Goal: Transaction & Acquisition: Book appointment/travel/reservation

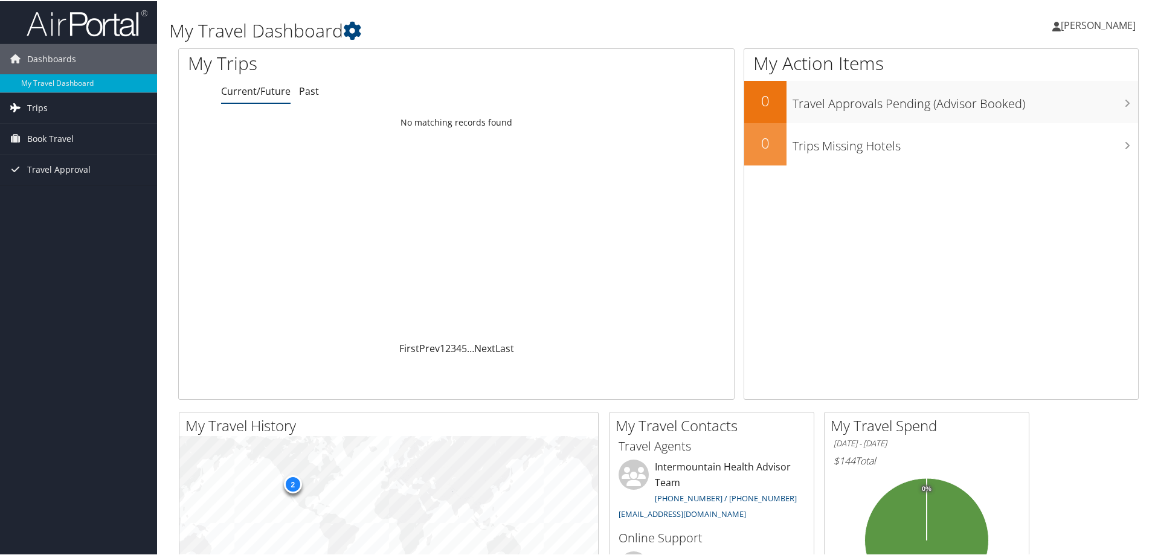
click at [45, 105] on span "Trips" at bounding box center [37, 107] width 21 height 30
click at [52, 190] on span "Book Travel" at bounding box center [50, 192] width 47 height 30
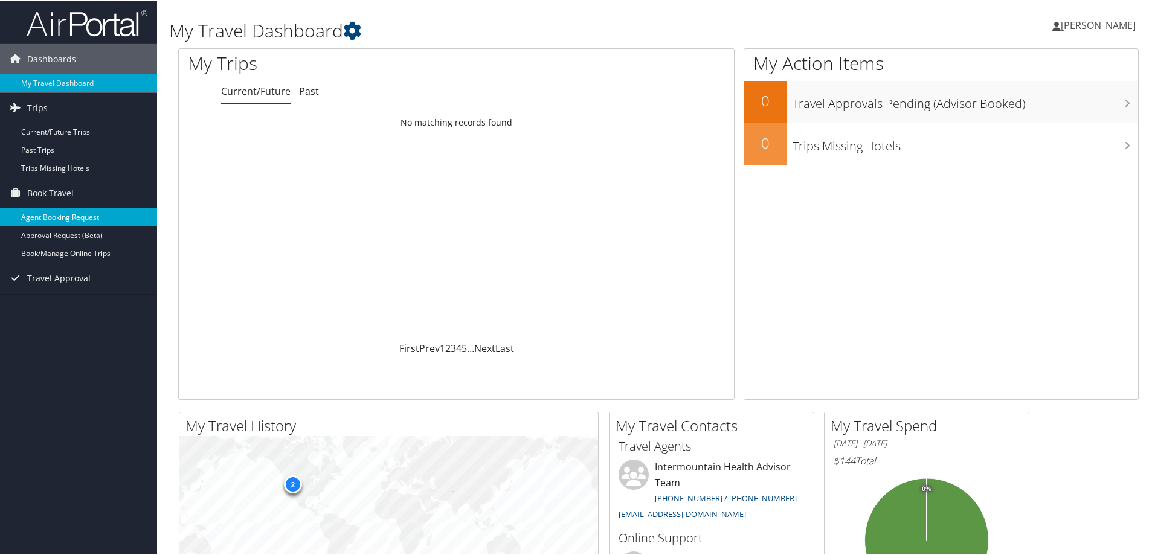
click at [45, 213] on link "Agent Booking Request" at bounding box center [78, 216] width 157 height 18
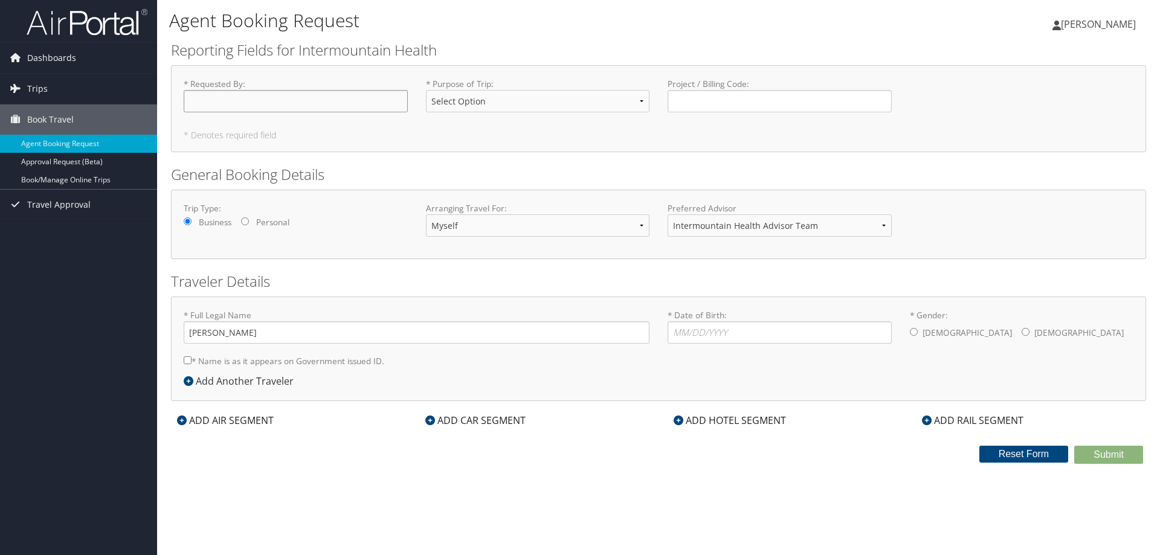
click at [207, 109] on input "* Requested By : Required" at bounding box center [296, 101] width 224 height 22
type input "[PERSON_NAME]"
click at [633, 103] on select "Select Option 3rd Party Reimbursable Business CME Conf or Education Groups Pers…" at bounding box center [538, 101] width 224 height 22
select select "Business"
click at [426, 90] on select "Select Option 3rd Party Reimbursable Business CME Conf or Education Groups Pers…" at bounding box center [538, 101] width 224 height 22
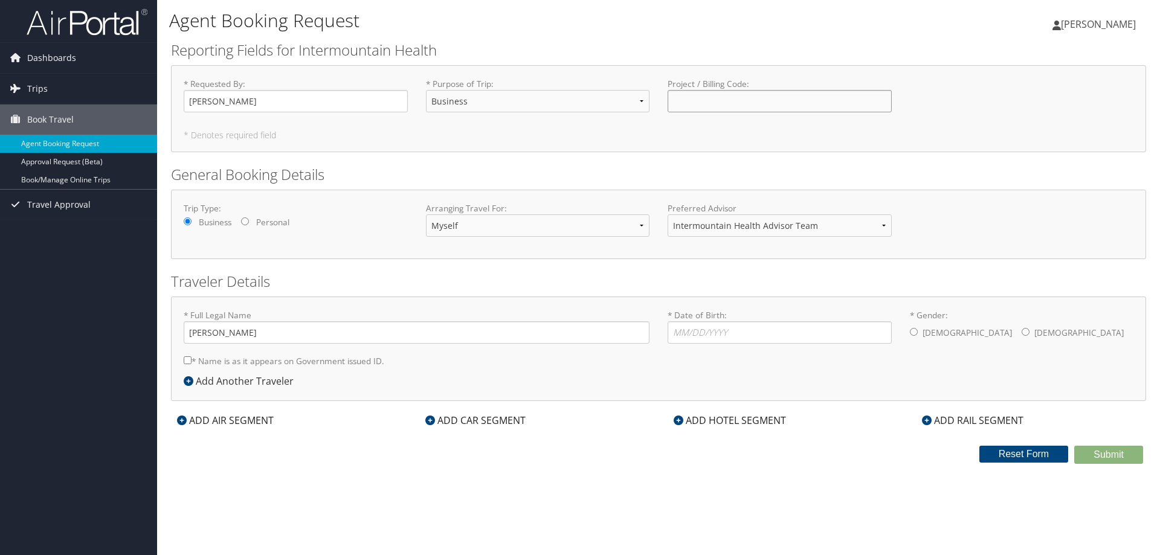
click at [695, 109] on input "Project / Billing Code : Required" at bounding box center [780, 101] width 224 height 22
click at [691, 332] on input "* Date of Birth: Invalid Date" at bounding box center [780, 332] width 224 height 22
type input "02/21/1986"
click at [914, 334] on input "* Gender: Male Female" at bounding box center [914, 332] width 8 height 8
radio input "true"
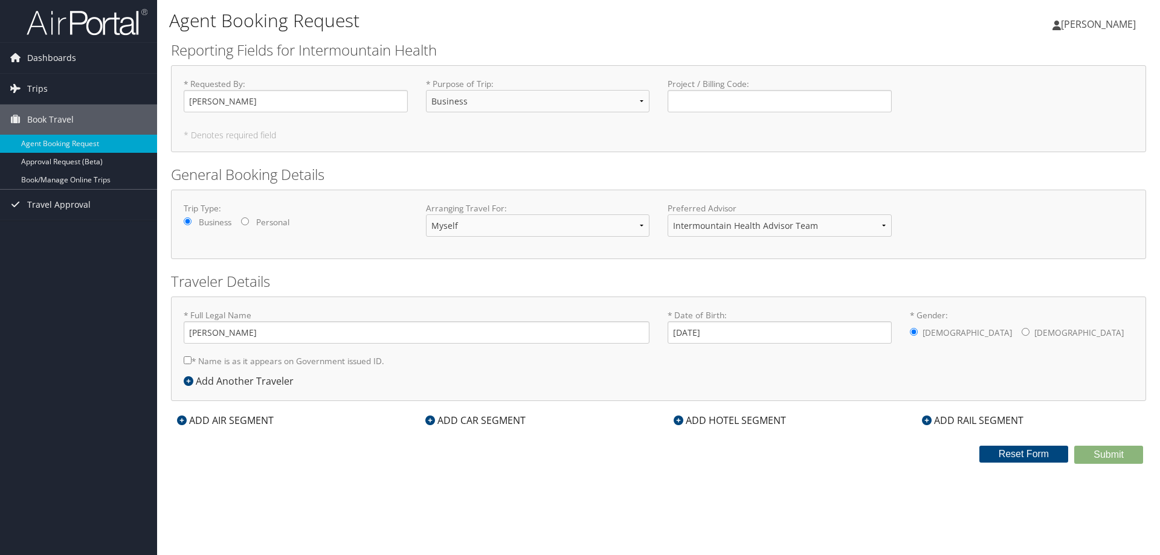
click at [176, 418] on div "ADD AIR SEGMENT" at bounding box center [225, 420] width 109 height 15
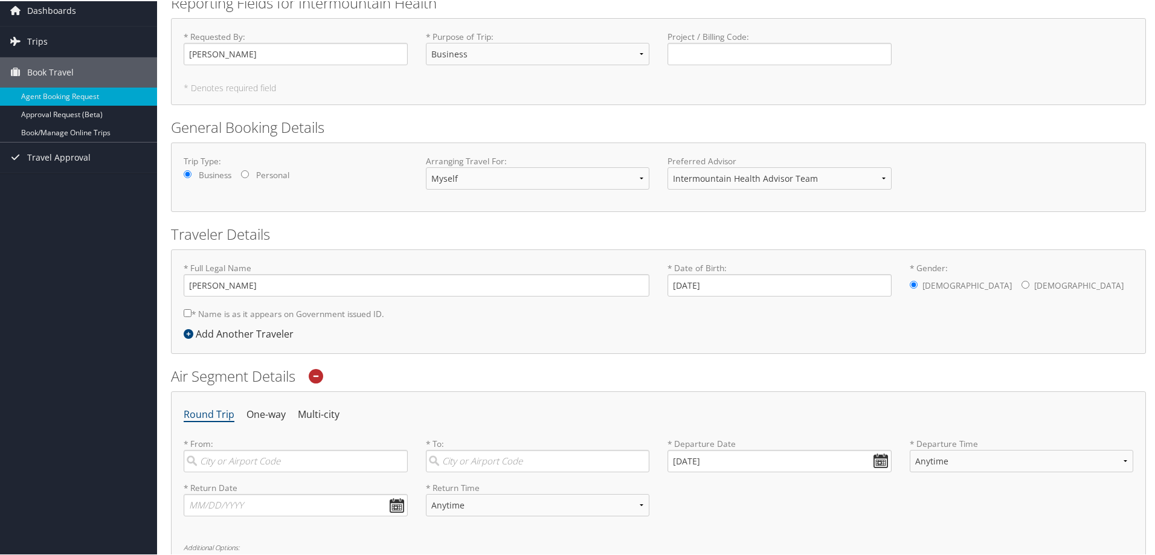
scroll to position [121, 0]
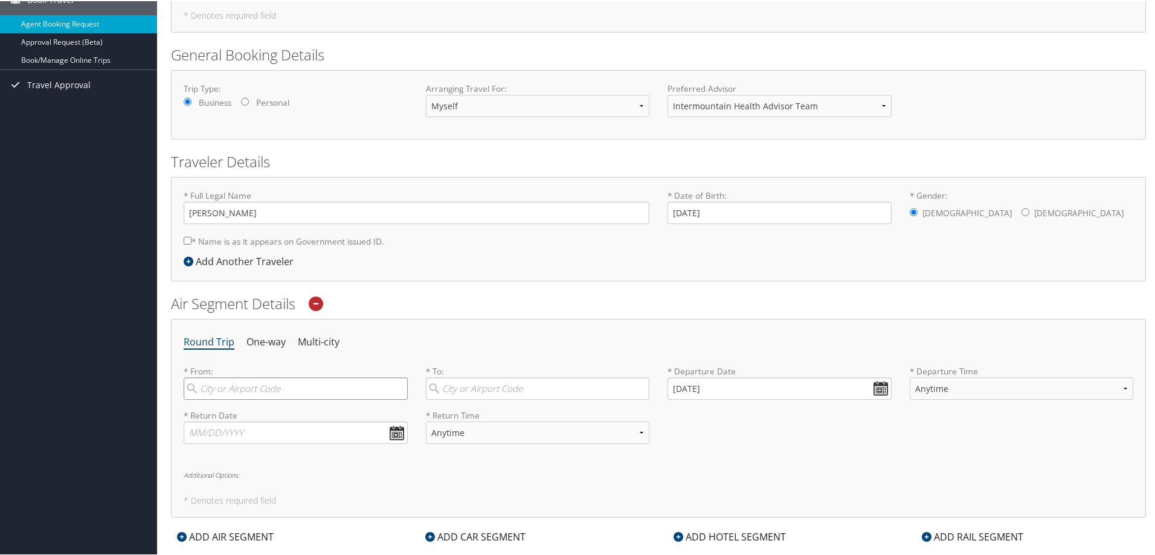
click at [257, 393] on input "search" at bounding box center [296, 387] width 224 height 22
click at [210, 418] on div "Provo (PVU UT)" at bounding box center [297, 413] width 208 height 16
click at [210, 399] on input "Provo" at bounding box center [296, 387] width 224 height 22
type input "Provo (PVU UT)"
click at [517, 396] on input "search" at bounding box center [538, 387] width 224 height 22
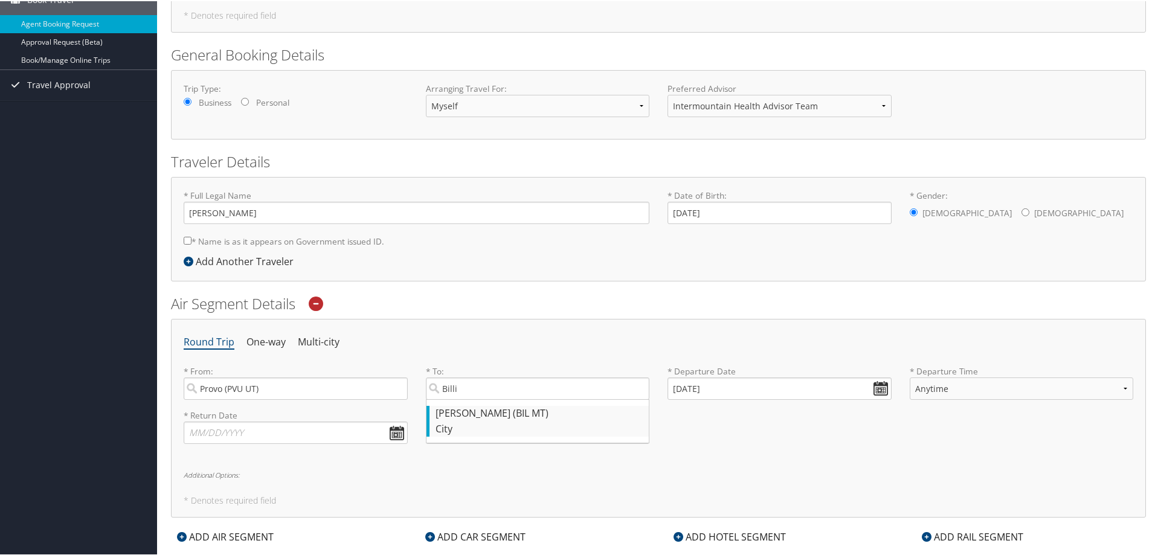
click at [478, 414] on div "Billings (BIL MT)" at bounding box center [540, 413] width 208 height 16
click at [478, 399] on input "Billi" at bounding box center [538, 387] width 224 height 22
type input "Billings (BIL MT)"
click at [875, 388] on input "10/08/2025" at bounding box center [780, 387] width 224 height 22
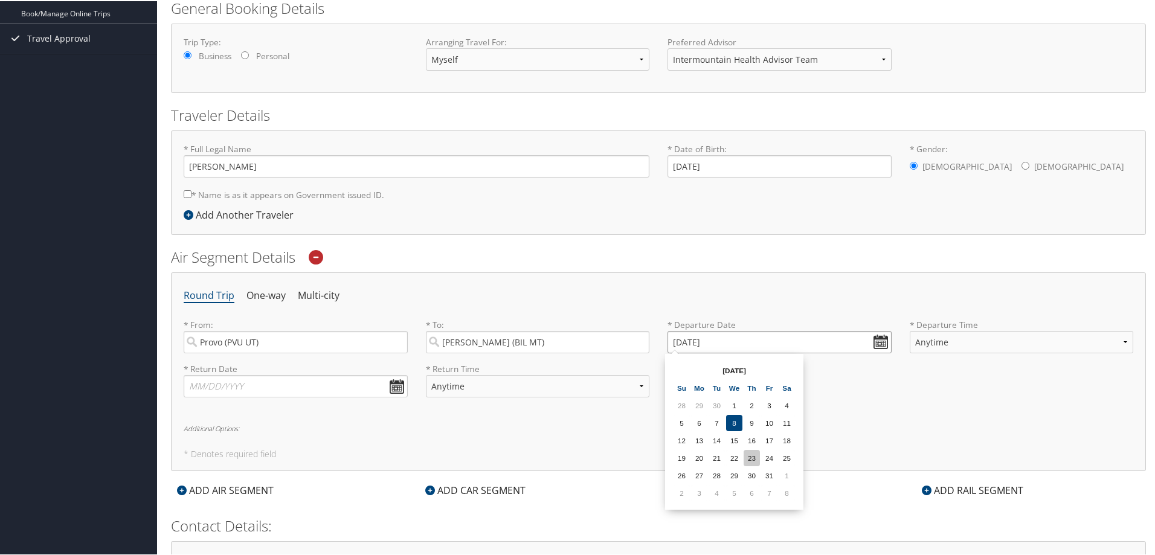
scroll to position [181, 0]
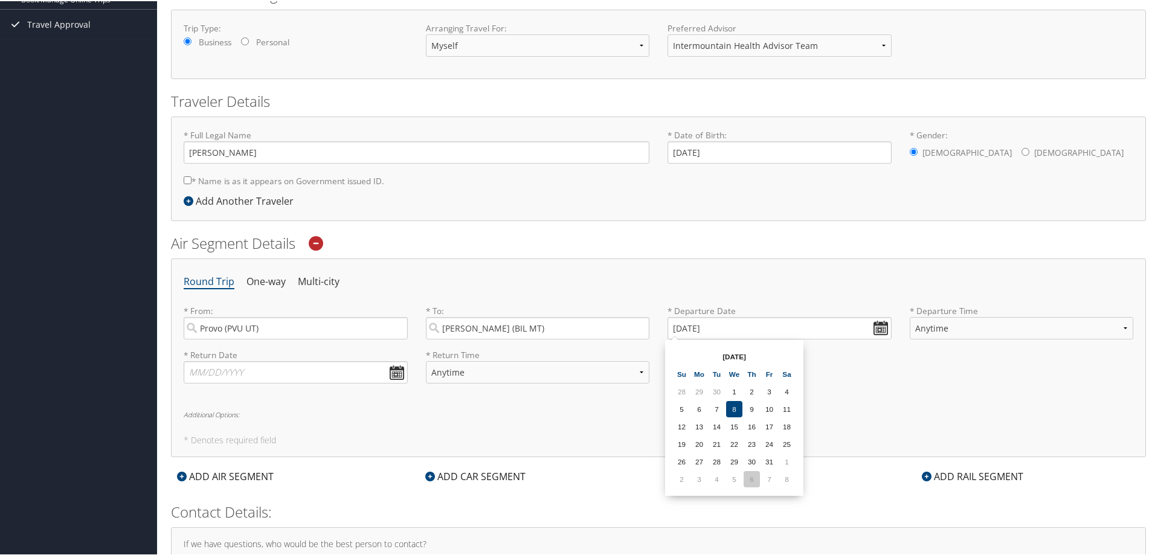
click at [758, 479] on td "6" at bounding box center [752, 478] width 16 height 16
click at [880, 326] on input "11/06/2025" at bounding box center [780, 327] width 224 height 22
click at [693, 327] on input "11/06/2025" at bounding box center [780, 327] width 224 height 22
click at [875, 330] on input "Invalid date" at bounding box center [780, 327] width 224 height 22
click at [724, 477] on td "4" at bounding box center [717, 478] width 16 height 16
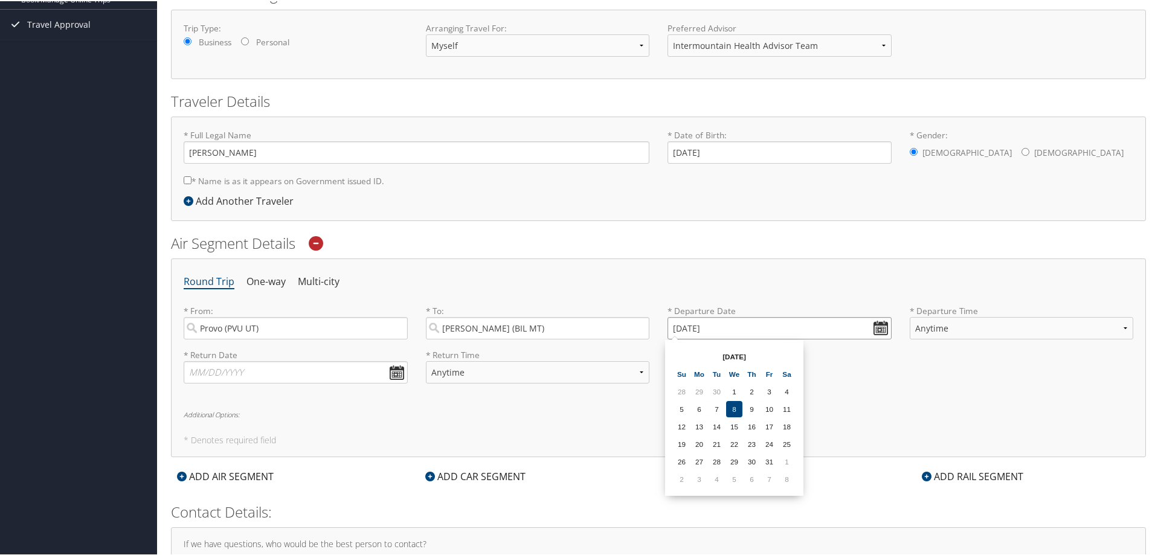
click at [873, 321] on input "11/04/2025" at bounding box center [780, 327] width 224 height 22
click at [695, 325] on input "11/04/2025" at bounding box center [780, 327] width 224 height 22
click at [872, 328] on input "Invalid date" at bounding box center [780, 327] width 224 height 22
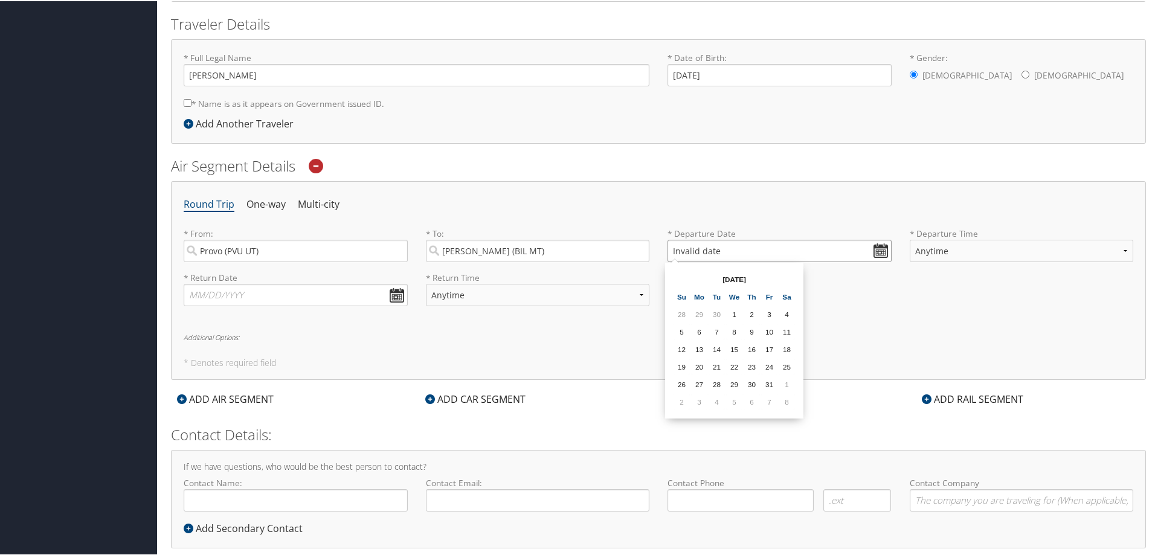
scroll to position [281, 0]
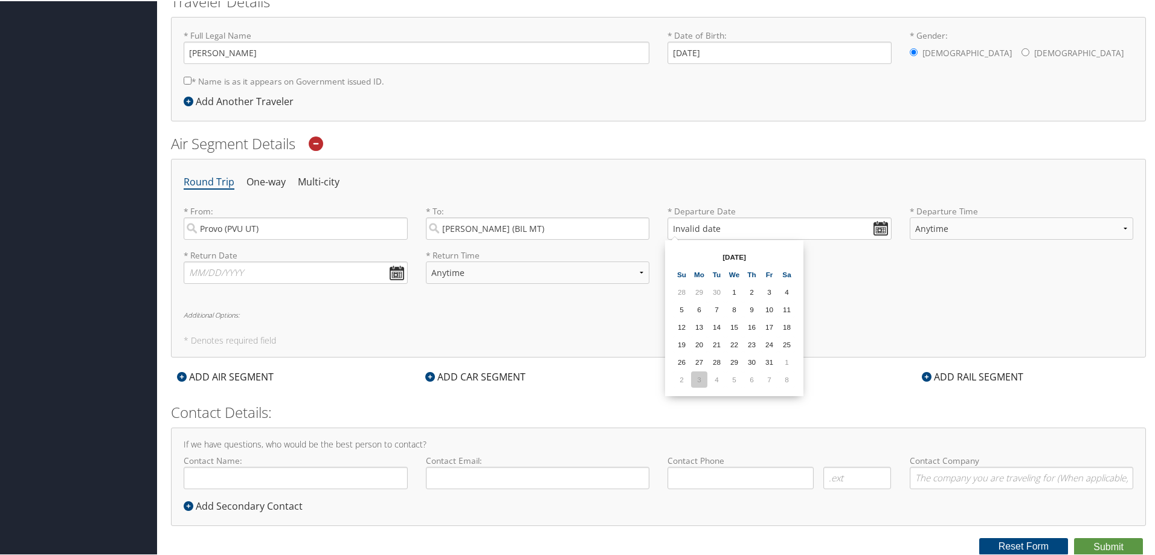
click at [706, 381] on td "3" at bounding box center [699, 378] width 16 height 16
type input "11/03/2025"
click at [1118, 226] on select "Anytime Early Morning (5AM-7AM) Morning (7AM-12PM) Afternoon (12PM-5PM) Evening…" at bounding box center [1022, 227] width 224 height 22
select select "7AM-12PM"
click at [910, 216] on select "Anytime Early Morning (5AM-7AM) Morning (7AM-12PM) Afternoon (12PM-5PM) Evening…" at bounding box center [1022, 227] width 224 height 22
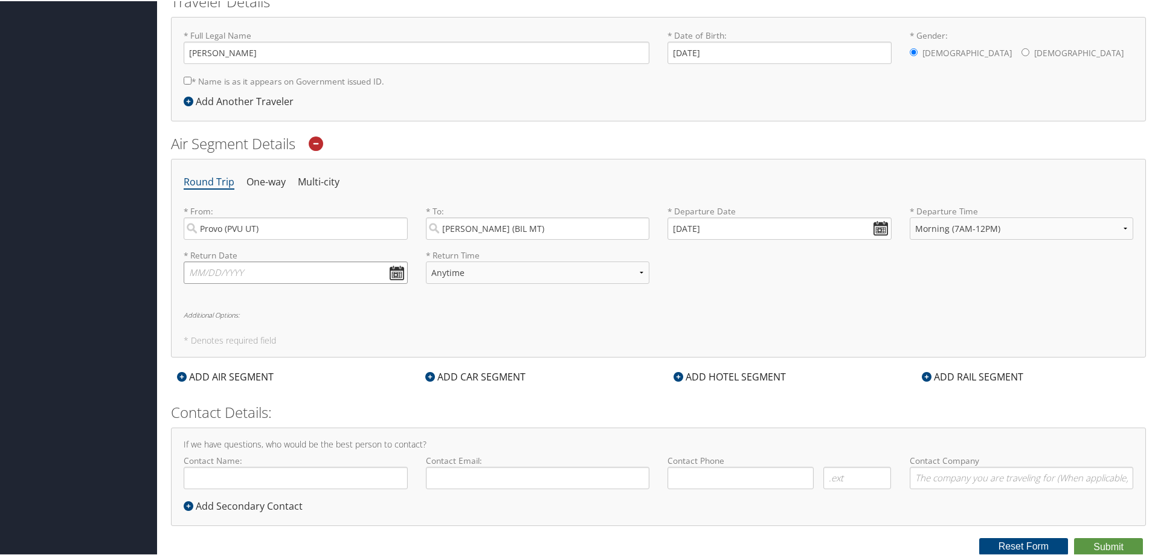
click at [395, 279] on input "text" at bounding box center [296, 271] width 224 height 22
click at [258, 298] on th "Oct 2025" at bounding box center [253, 300] width 86 height 16
click at [307, 321] on th "Sa" at bounding box center [305, 317] width 16 height 16
click at [303, 425] on td "8" at bounding box center [305, 422] width 16 height 16
type input "11/08/2025"
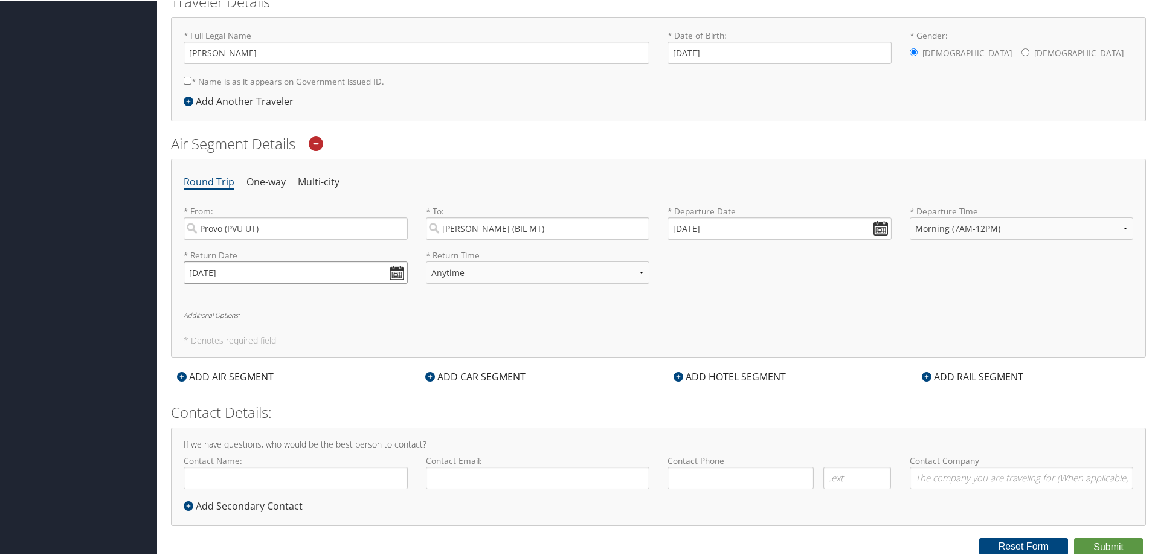
click at [396, 275] on input "11/08/2025" at bounding box center [296, 271] width 224 height 22
drag, startPoint x: 396, startPoint y: 275, endPoint x: 356, endPoint y: 333, distance: 70.4
click at [356, 333] on div "Round Trip One-way Multi-city * From: Provo (PVU UT) Required * To: Billings (B…" at bounding box center [658, 257] width 975 height 199
click at [838, 224] on input "11/03/2025" at bounding box center [780, 227] width 224 height 22
click at [692, 225] on input "11/03/2025" at bounding box center [780, 227] width 224 height 22
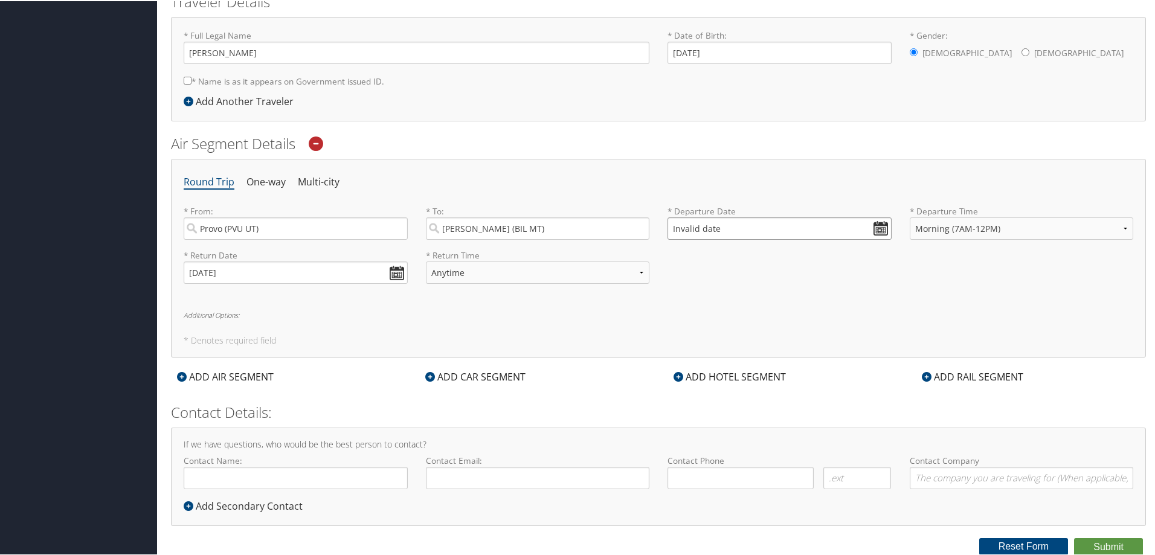
type input "Invalid date"
click at [307, 266] on input "11/08/2025" at bounding box center [296, 271] width 224 height 22
type input "11/08/202"
click at [297, 224] on input "Provo (PVU UT)" at bounding box center [296, 227] width 224 height 22
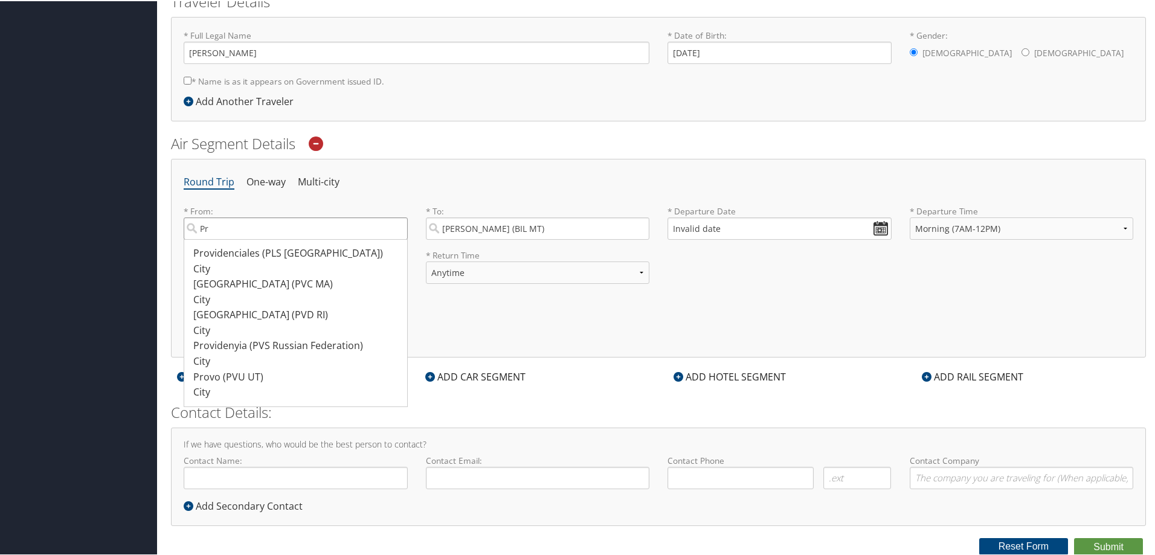
type input "P"
click at [236, 252] on div "Salt Lake City (SLC Utah)" at bounding box center [297, 253] width 208 height 16
click at [236, 239] on input "Salt La" at bounding box center [296, 227] width 224 height 22
type input "Salt Lake City (SLC Utah)"
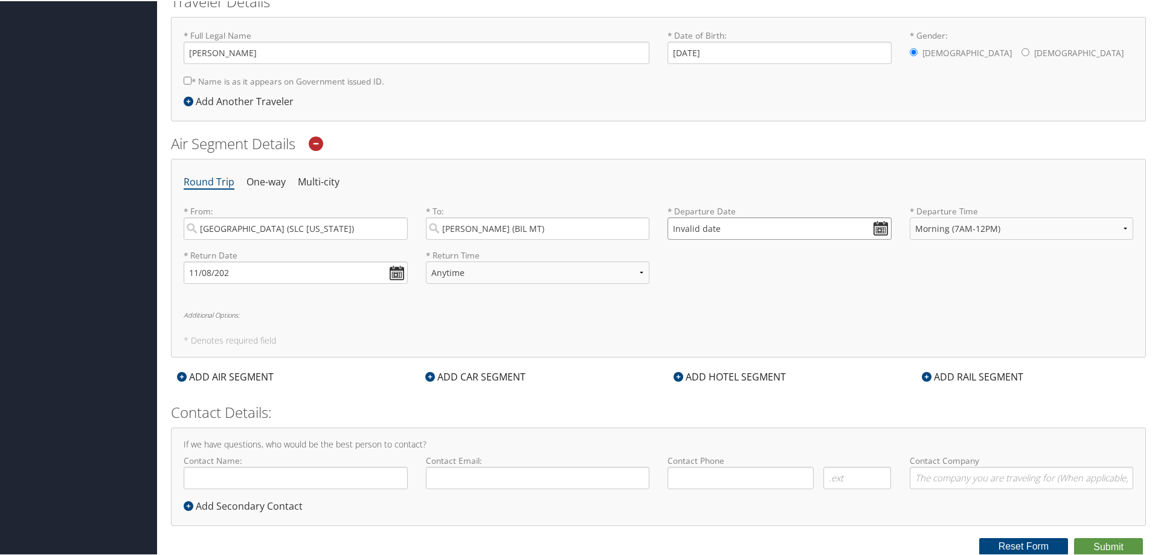
click at [875, 226] on input "Invalid date" at bounding box center [780, 227] width 224 height 22
click at [733, 248] on th "Oct 2025" at bounding box center [734, 256] width 86 height 16
click at [735, 265] on thead "Oct 2025 Su Mo Tu We Th Fr Sa" at bounding box center [734, 265] width 121 height 34
click at [733, 265] on th "We" at bounding box center [734, 273] width 16 height 16
click at [731, 263] on th "Oct 2025" at bounding box center [734, 256] width 86 height 16
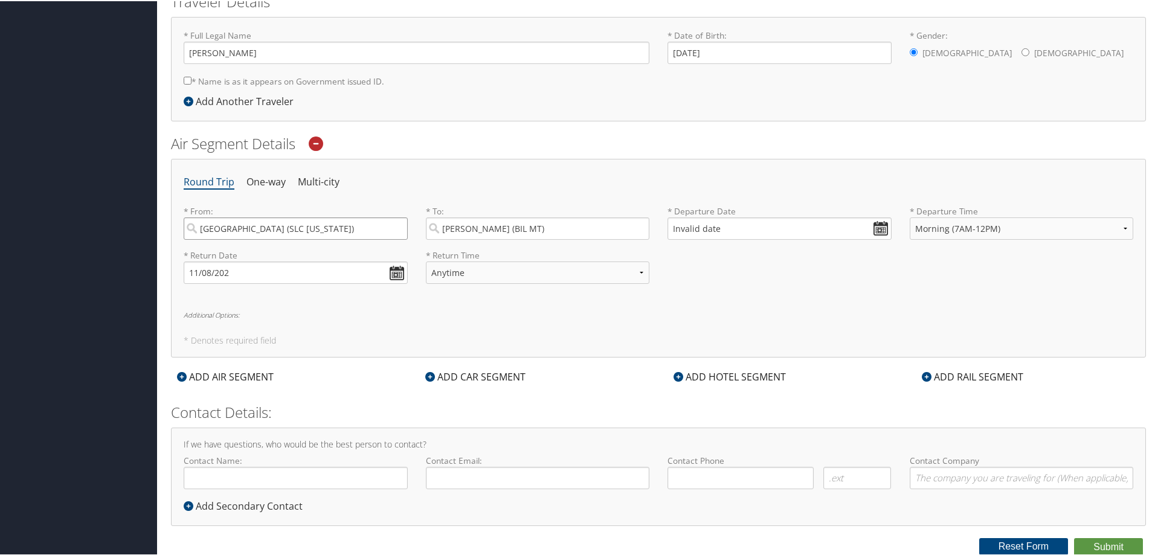
click at [290, 225] on input "Salt Lake City (SLC Utah)" at bounding box center [296, 227] width 224 height 22
click at [396, 224] on input "Salt Lake City (SLC Utah)" at bounding box center [296, 227] width 224 height 22
click at [398, 225] on input "Salt Lake City (SLC Utah)" at bounding box center [296, 227] width 224 height 22
click at [260, 231] on input "search" at bounding box center [296, 227] width 224 height 22
click at [233, 256] on div "Provo (PVU UT)" at bounding box center [297, 253] width 208 height 16
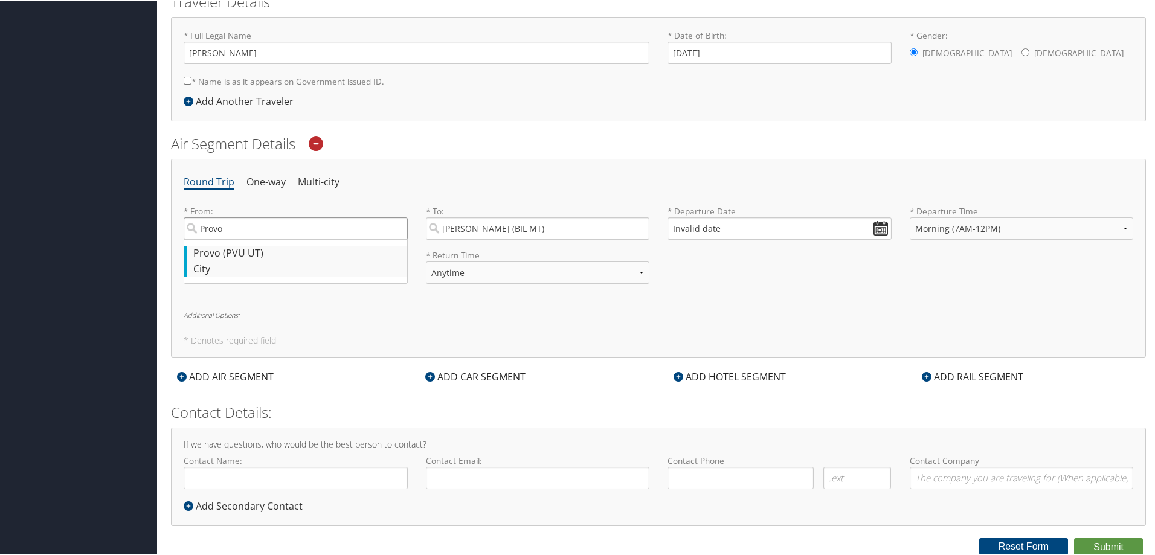
click at [233, 239] on input "Provo" at bounding box center [296, 227] width 224 height 22
type input "Provo (PVU UT)"
click at [877, 224] on input "Invalid date" at bounding box center [780, 227] width 224 height 22
click at [740, 256] on th "Oct 2025" at bounding box center [734, 256] width 86 height 16
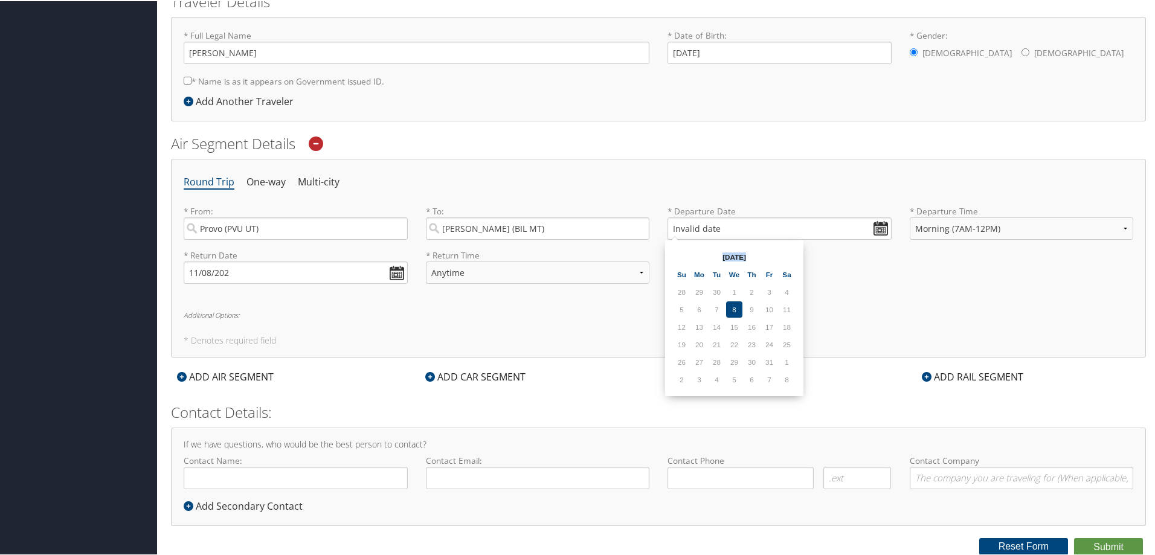
click at [740, 256] on th "Oct 2025" at bounding box center [734, 256] width 86 height 16
click at [756, 258] on th "Oct 2025" at bounding box center [734, 256] width 86 height 16
click at [884, 225] on input "Invalid date" at bounding box center [780, 227] width 224 height 22
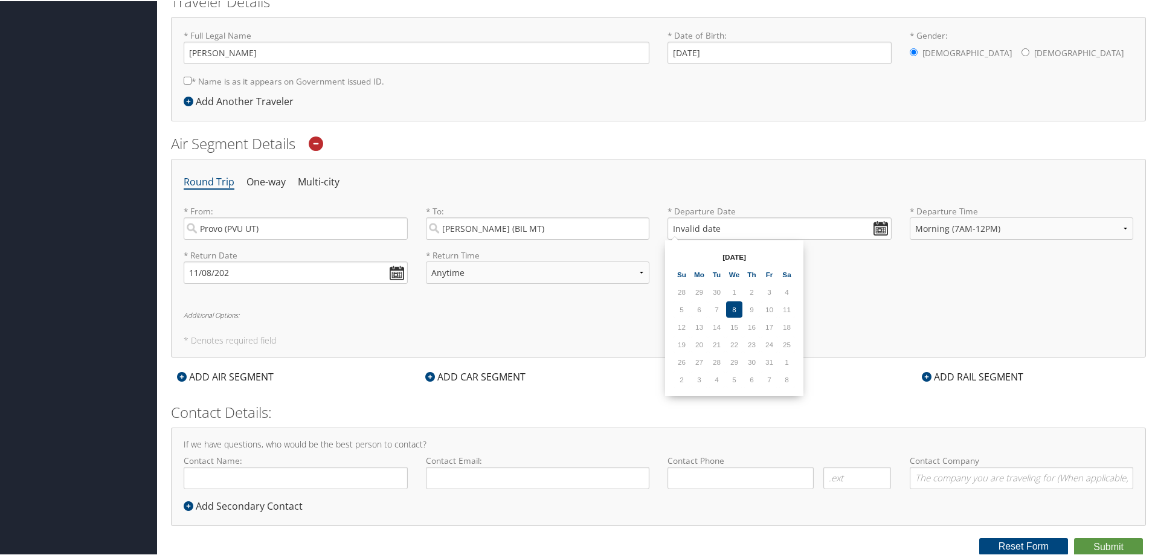
click at [315, 143] on icon at bounding box center [316, 142] width 15 height 15
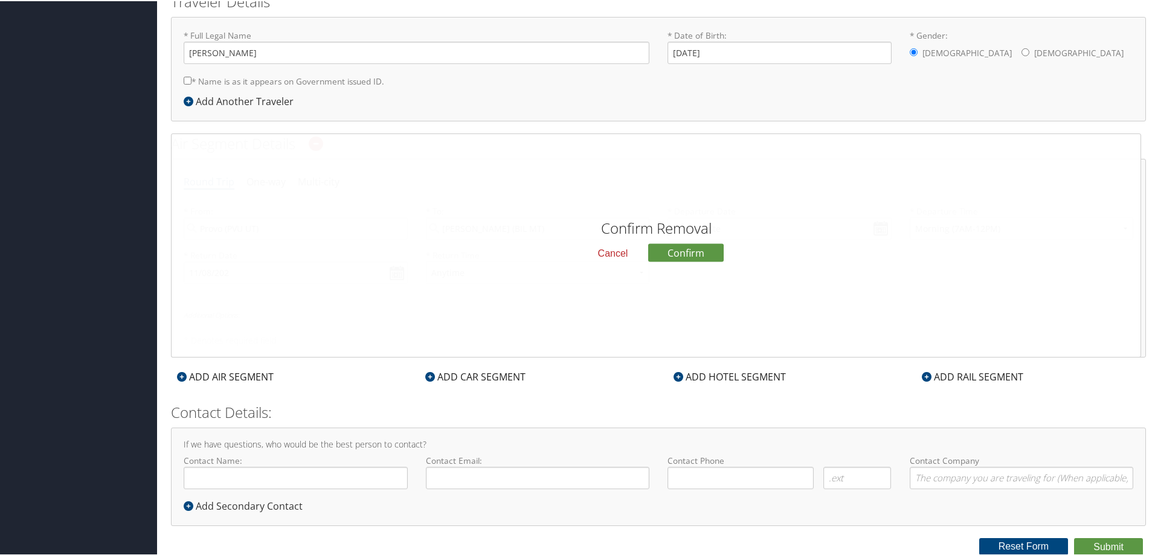
click at [614, 248] on button "Cancel" at bounding box center [613, 252] width 50 height 21
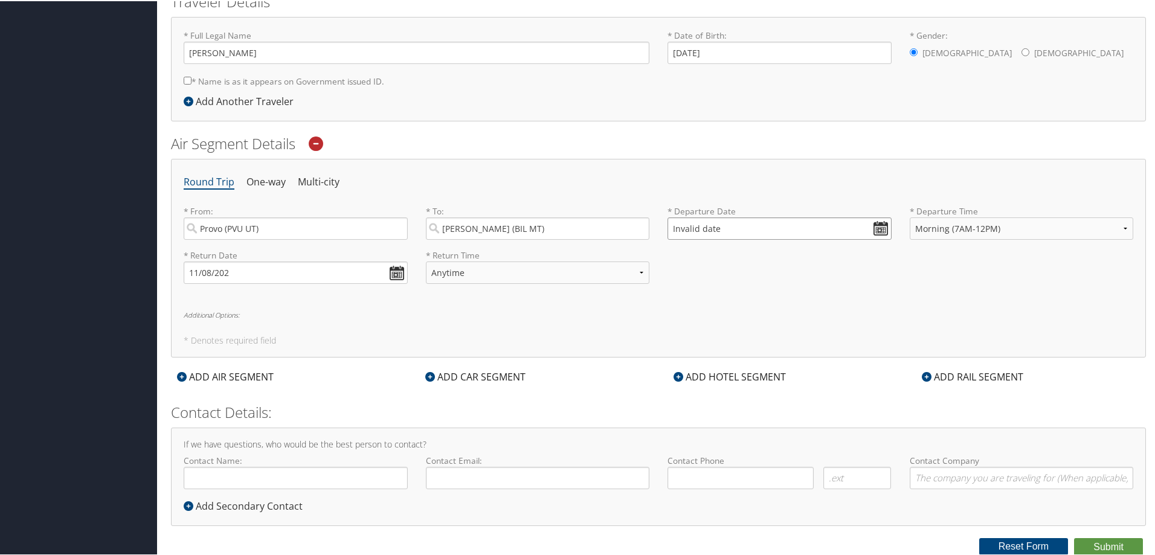
click at [878, 228] on input "Invalid date" at bounding box center [780, 227] width 224 height 22
click at [788, 380] on td "8" at bounding box center [787, 378] width 16 height 16
click at [785, 378] on td "8" at bounding box center [787, 378] width 16 height 16
click at [730, 187] on ul "Round Trip One-way Multi-city" at bounding box center [659, 181] width 950 height 22
click at [282, 330] on div "Round Trip One-way Multi-city * From: Provo (PVU UT) Required * To: Billings (B…" at bounding box center [658, 257] width 975 height 199
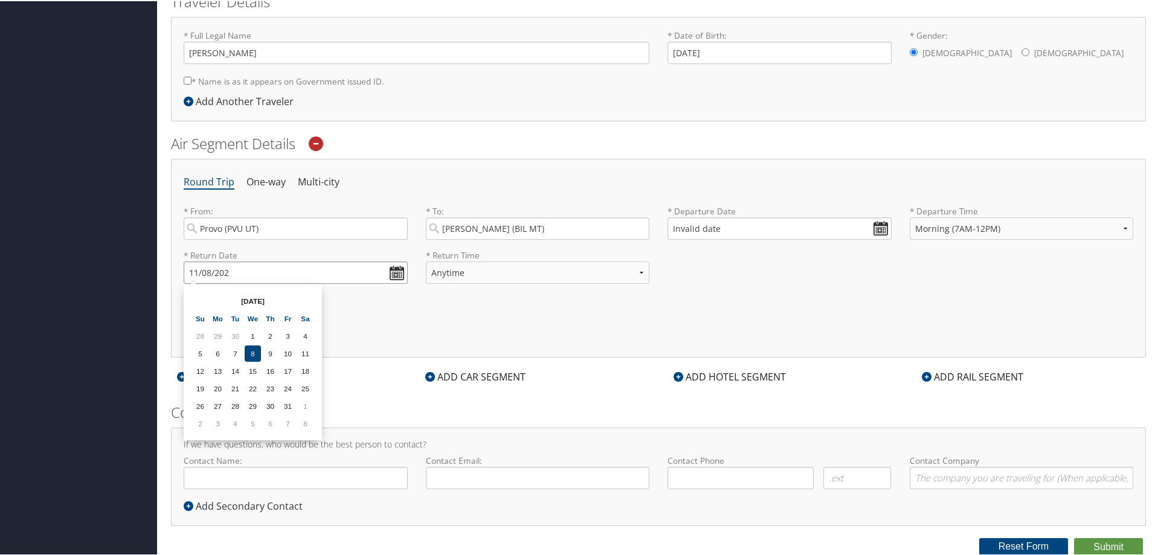
click at [393, 274] on input "11/08/202" at bounding box center [296, 271] width 224 height 22
click at [310, 425] on td "8" at bounding box center [305, 422] width 16 height 16
type input "11/08/2025"
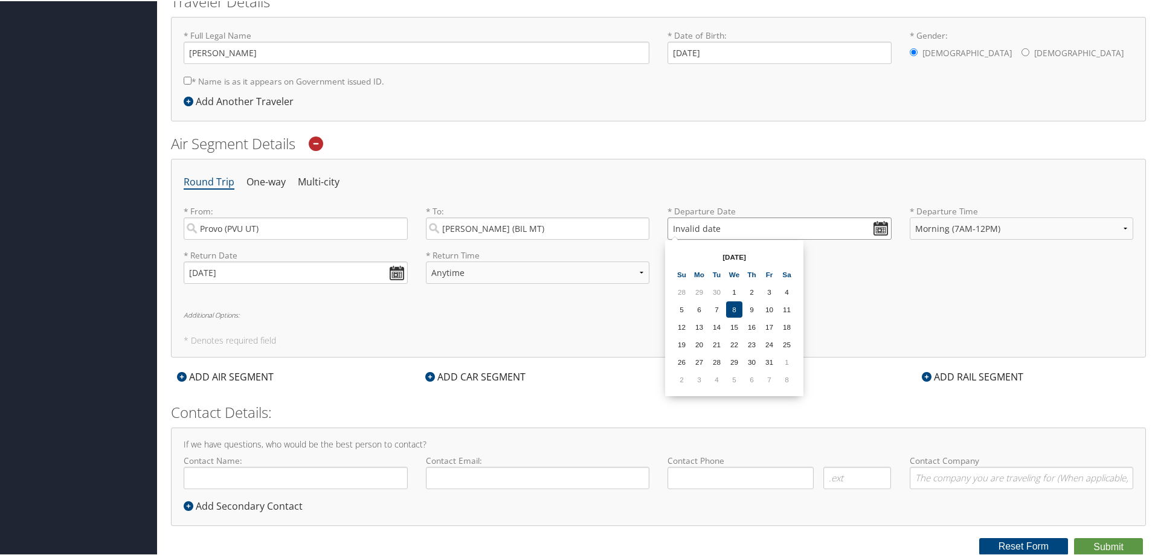
click at [884, 225] on input "Invalid date" at bounding box center [780, 227] width 224 height 22
click at [698, 381] on td "3" at bounding box center [699, 378] width 16 height 16
type input "11/03/2025"
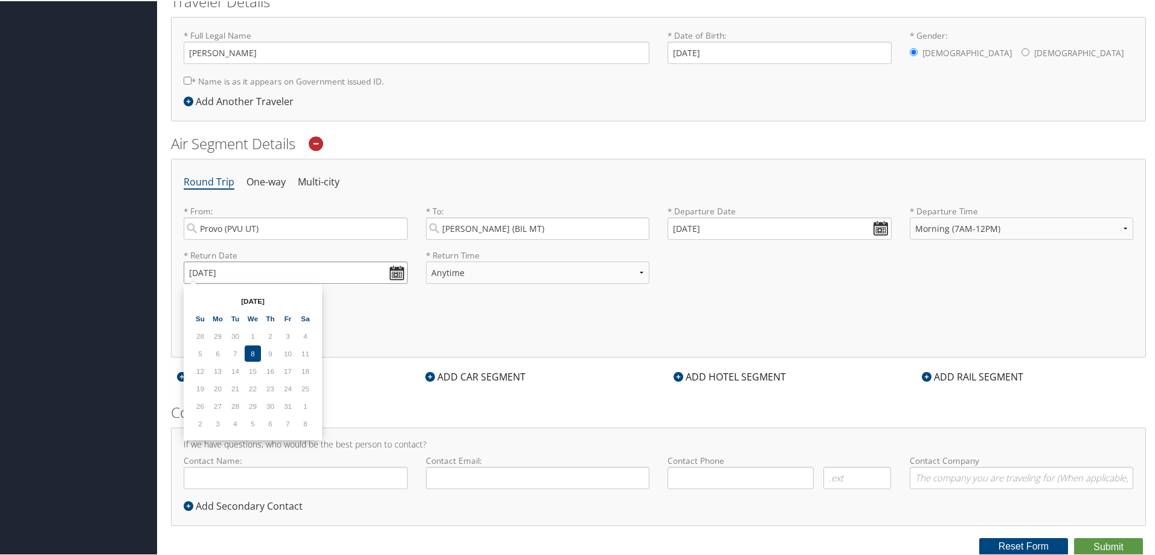
click at [289, 275] on input "11/08/2025" at bounding box center [296, 271] width 224 height 22
click at [289, 427] on td "7" at bounding box center [288, 422] width 16 height 16
type input "11/07/2025"
click at [427, 377] on icon at bounding box center [430, 376] width 10 height 10
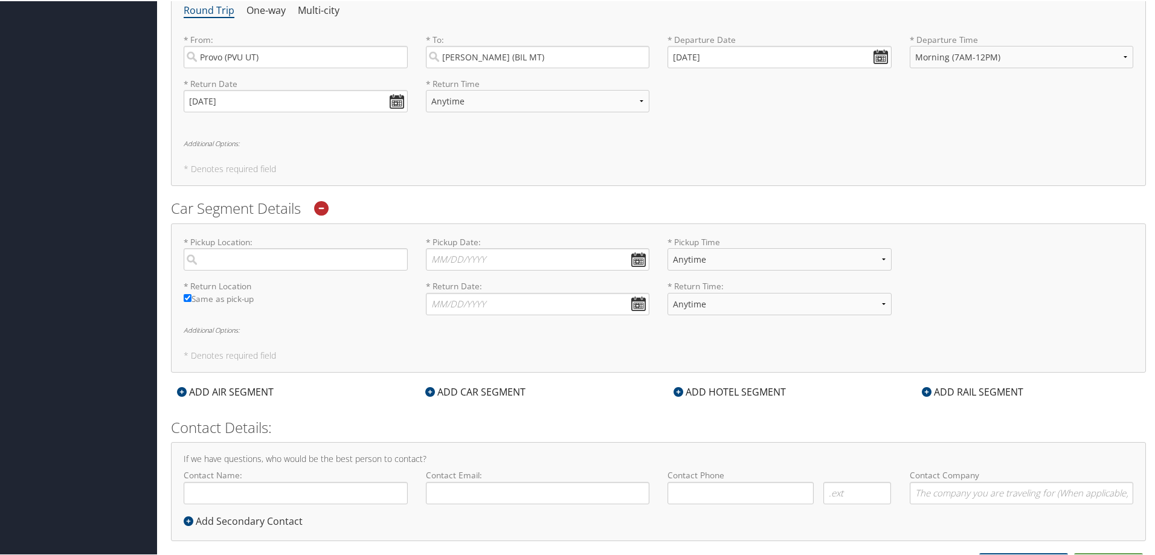
scroll to position [462, 0]
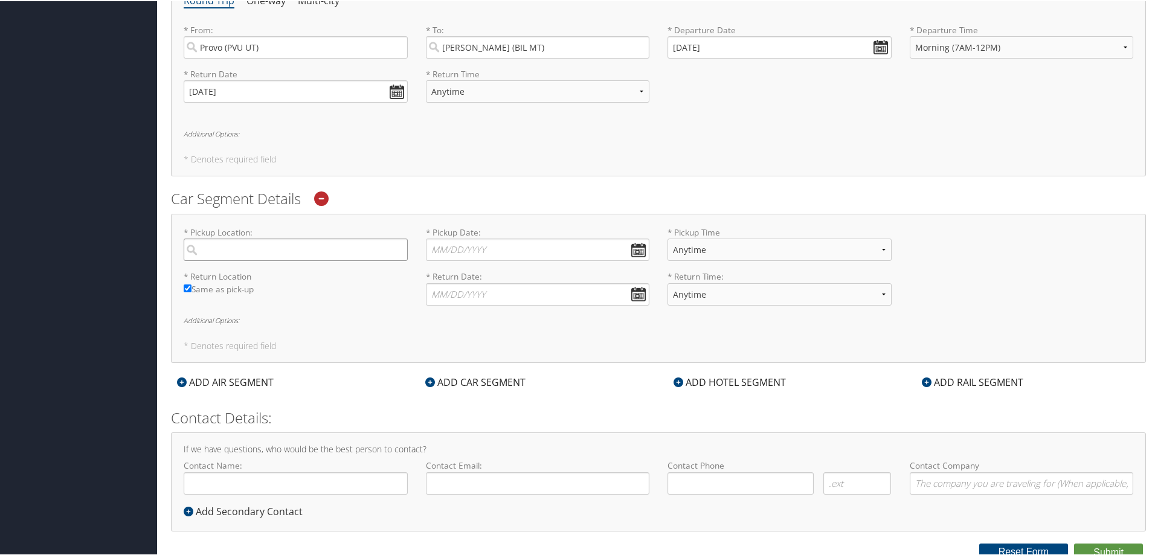
click at [305, 249] on input "search" at bounding box center [296, 248] width 224 height 22
click at [267, 273] on div "Billings (BIL MT)" at bounding box center [297, 274] width 208 height 16
click at [267, 260] on input "Bill" at bounding box center [296, 248] width 224 height 22
type input "Billings"
click at [460, 246] on input "* Pickup Date: Dates must be valid" at bounding box center [538, 248] width 224 height 22
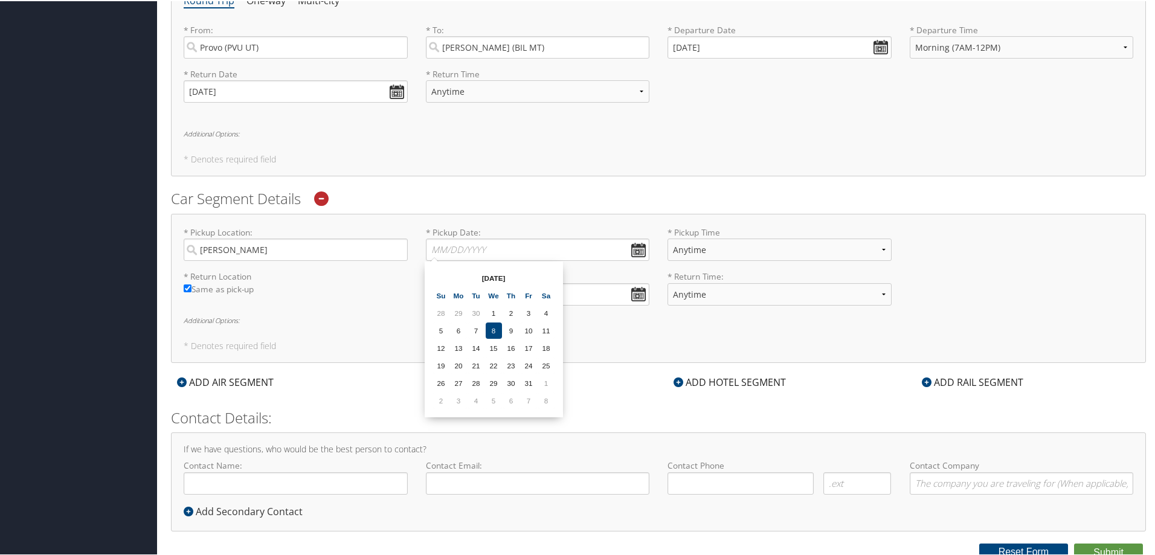
click at [281, 337] on div "* Pickup Location: Billings Required * Pickup Date: Dates must be valid * Picku…" at bounding box center [658, 287] width 975 height 149
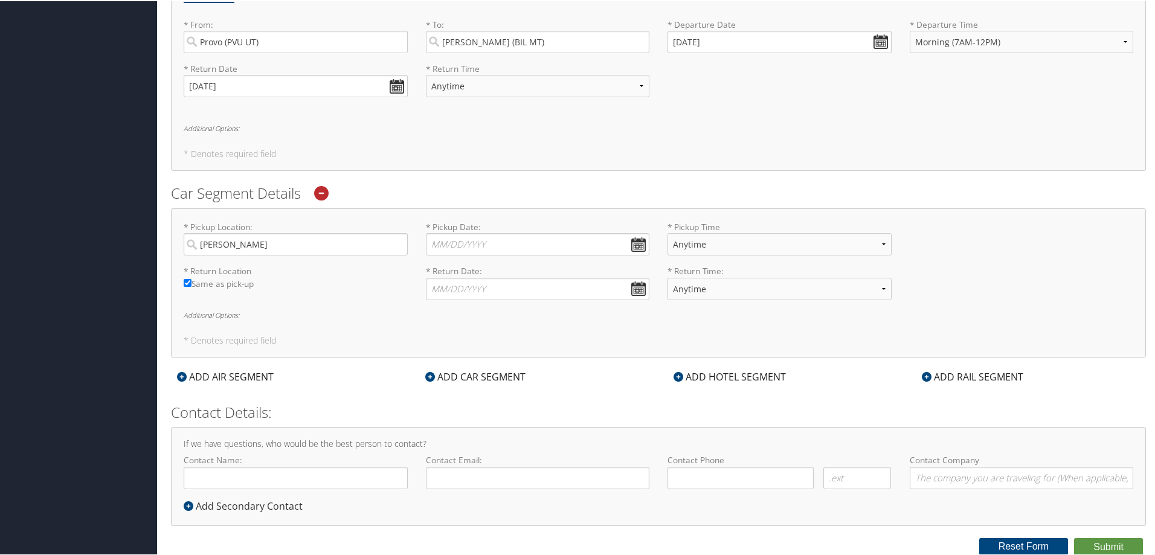
click at [680, 377] on icon at bounding box center [679, 376] width 10 height 10
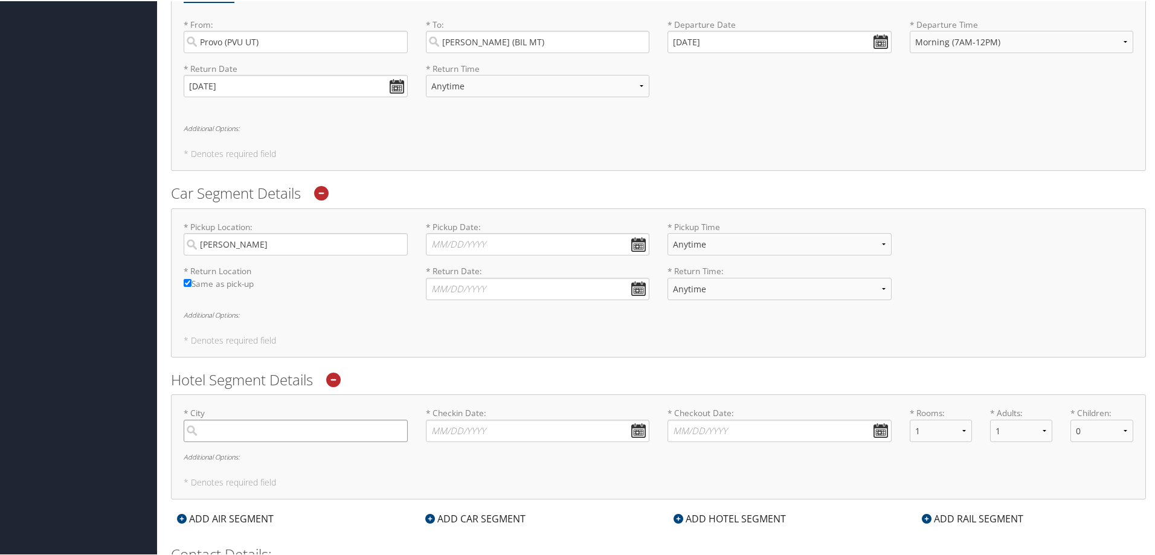
click at [263, 425] on input "search" at bounding box center [296, 430] width 224 height 22
click at [253, 453] on div "Billings (BIL MT)" at bounding box center [297, 455] width 208 height 16
click at [253, 441] on input "Bill" at bounding box center [296, 430] width 224 height 22
type input "Billings"
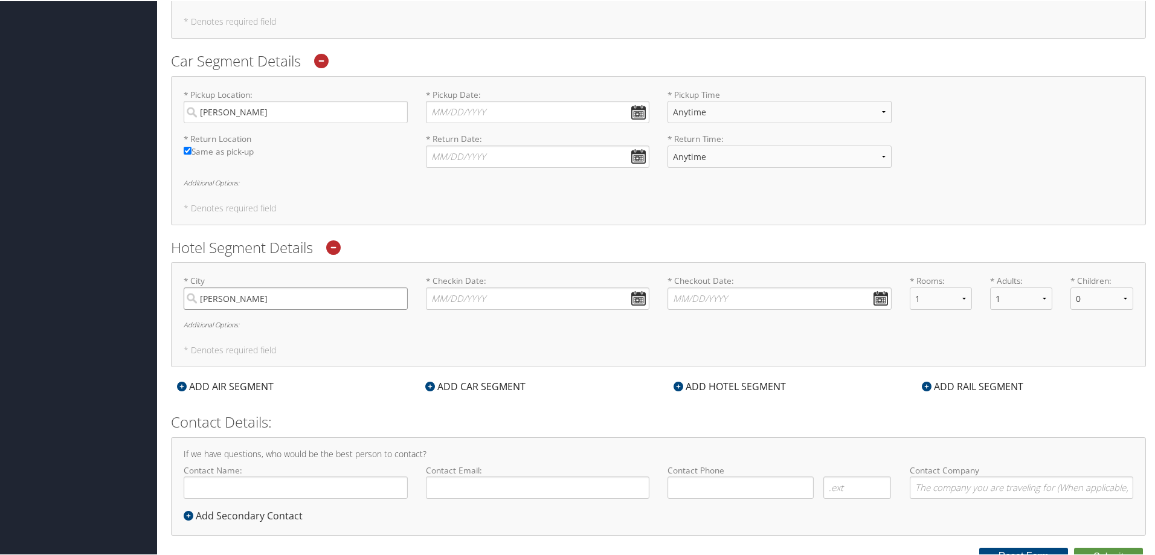
scroll to position [610, 0]
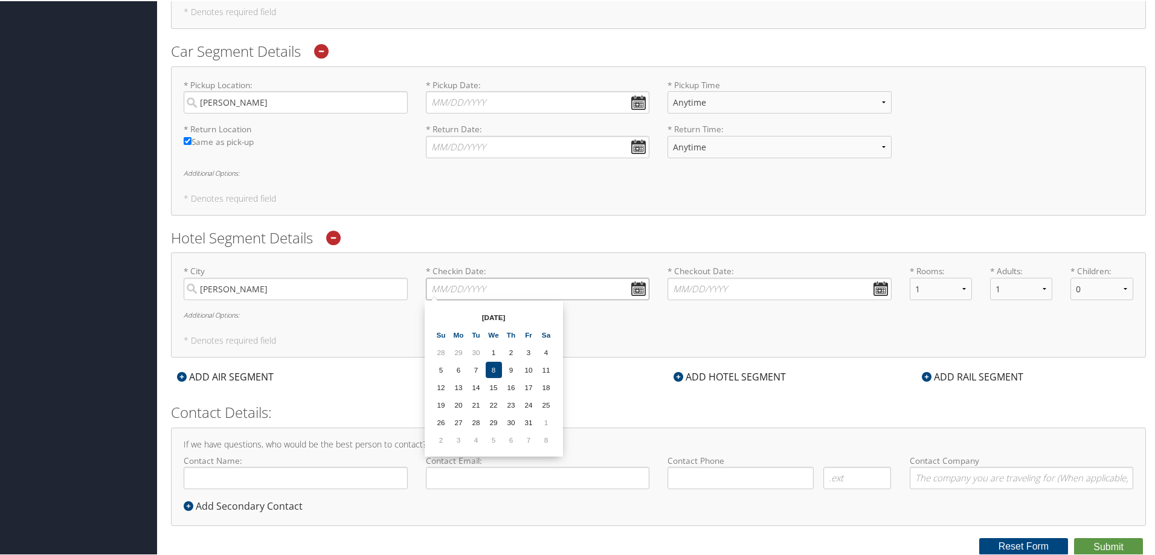
click at [636, 289] on input "* Checkin Date: Dates must be valid" at bounding box center [538, 288] width 224 height 22
click at [868, 346] on div "* City Billings Required * Checkin Date: Dates must be valid * Checkout Date: D…" at bounding box center [658, 303] width 975 height 105
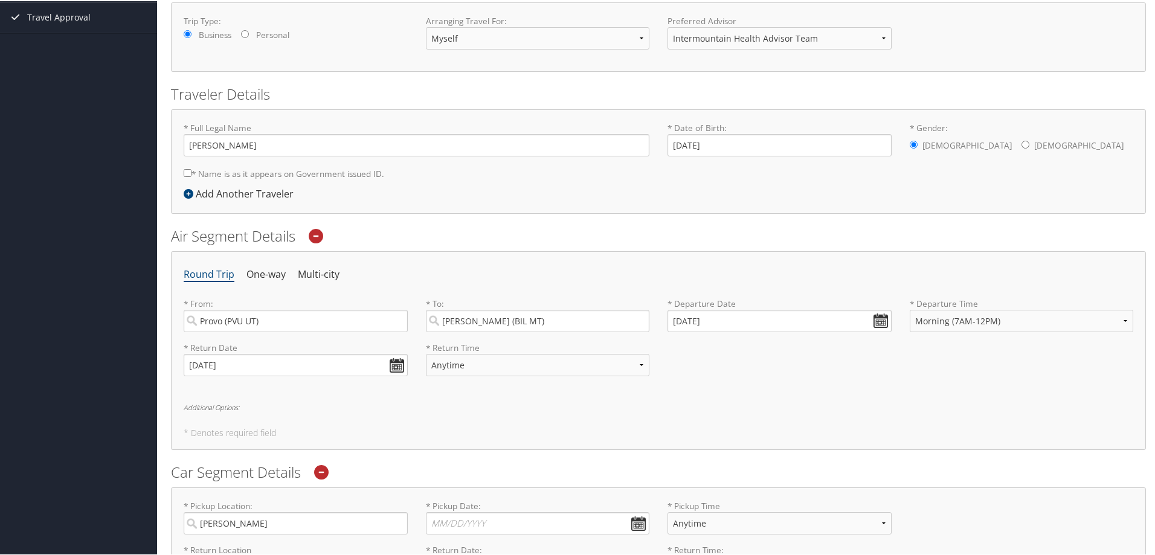
scroll to position [247, 0]
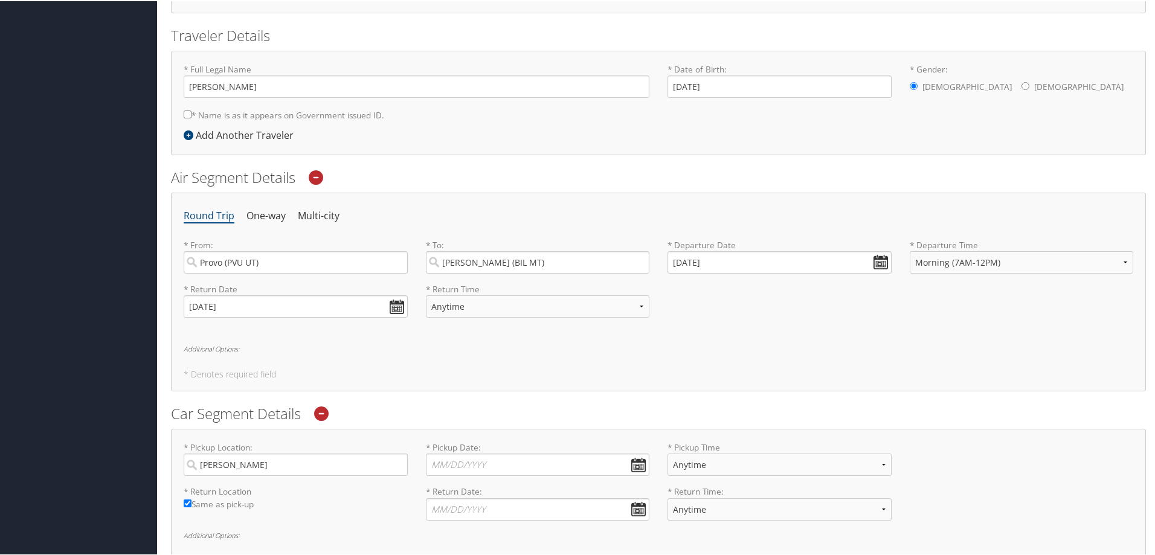
click at [320, 176] on icon at bounding box center [316, 176] width 15 height 15
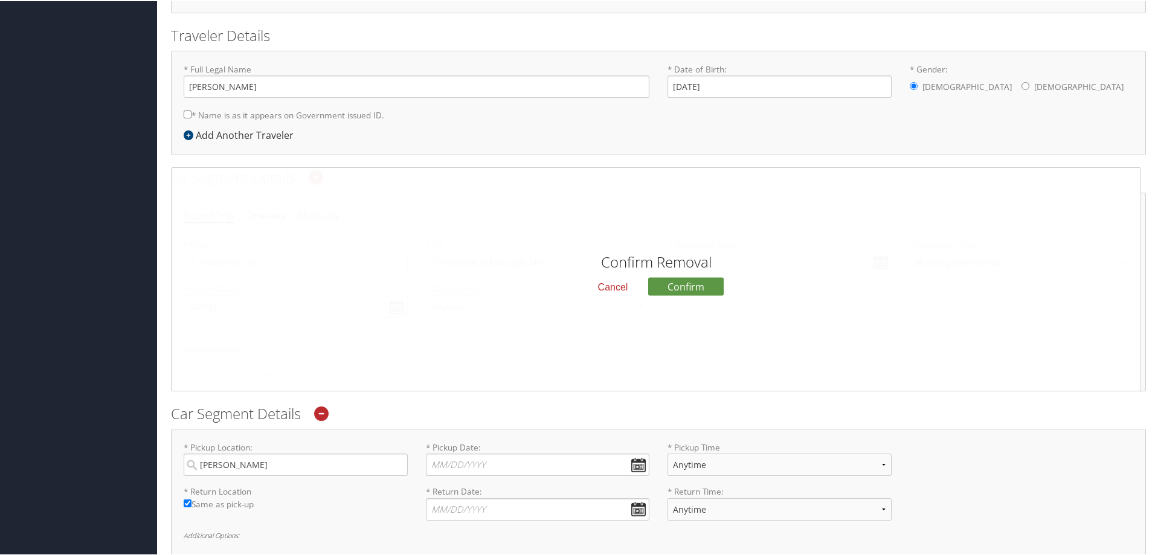
click at [625, 288] on button "Cancel" at bounding box center [613, 286] width 50 height 21
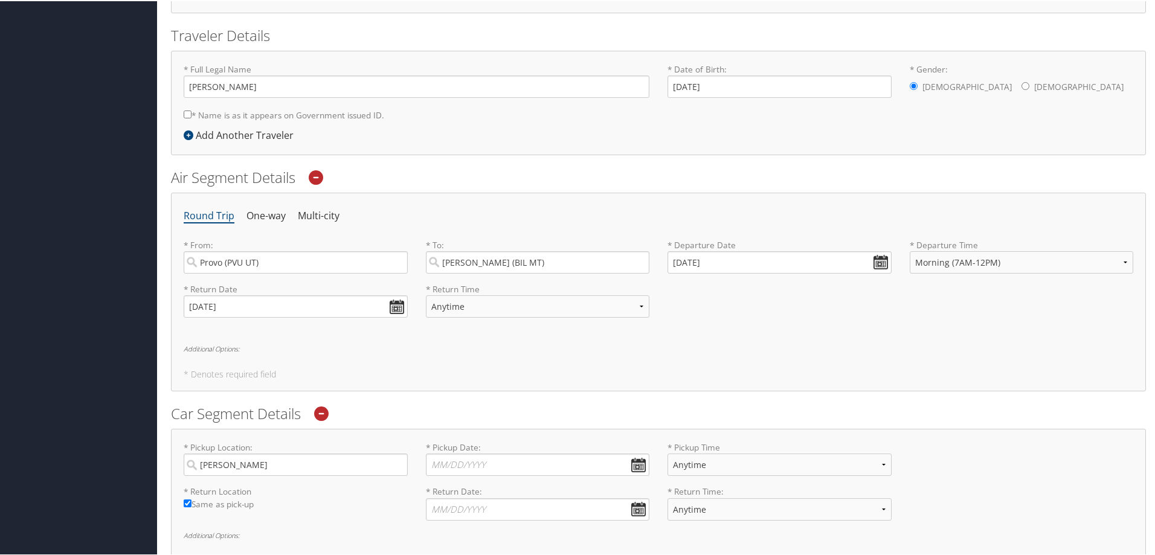
drag, startPoint x: 317, startPoint y: 177, endPoint x: 323, endPoint y: 177, distance: 6.6
click at [317, 177] on icon at bounding box center [316, 176] width 15 height 15
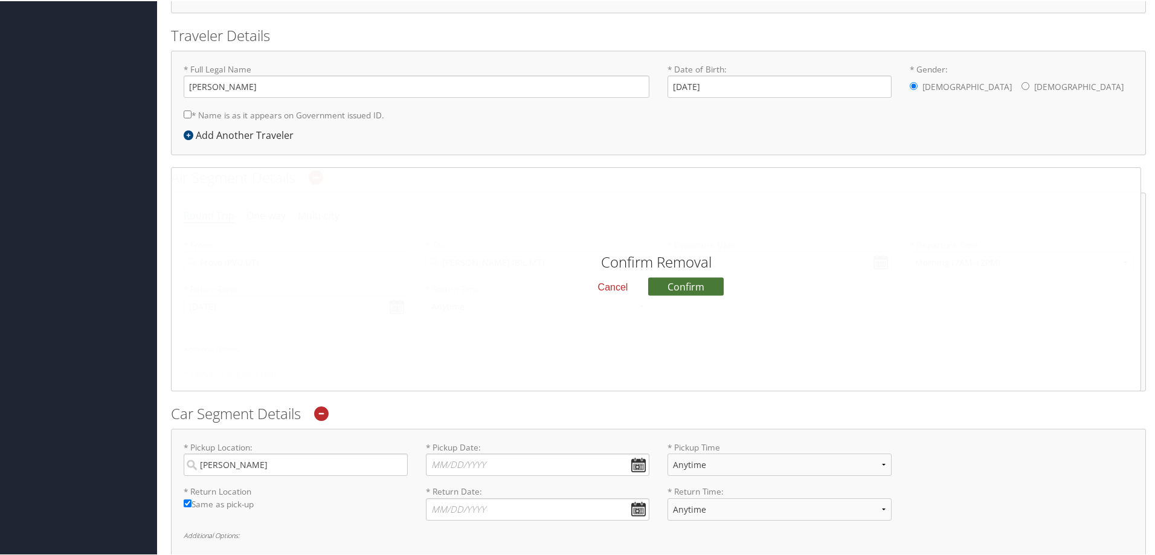
click at [679, 286] on button "Confirm" at bounding box center [686, 285] width 76 height 18
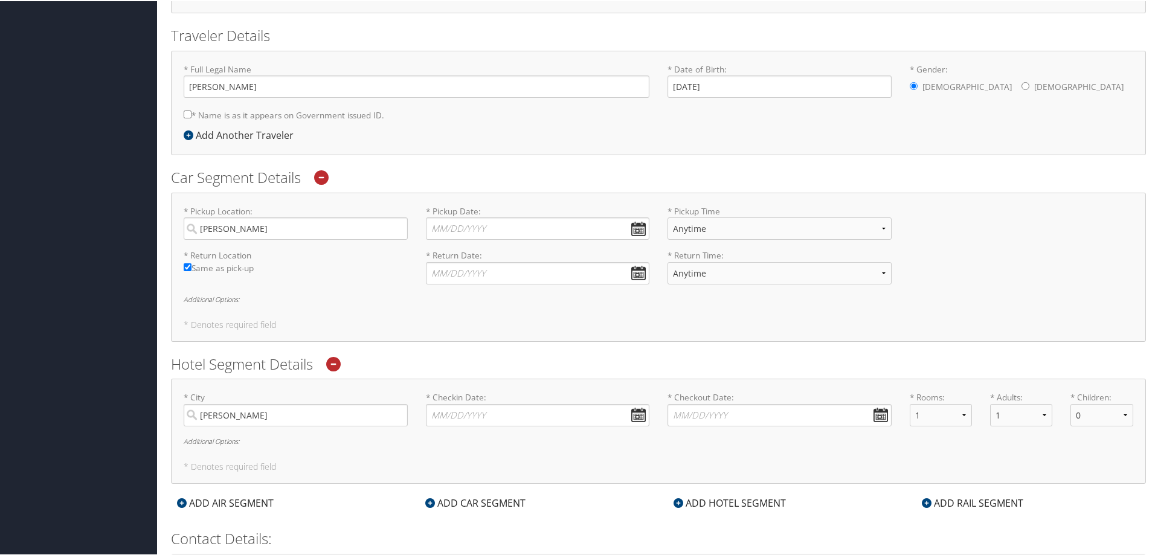
click at [327, 179] on icon at bounding box center [321, 176] width 15 height 15
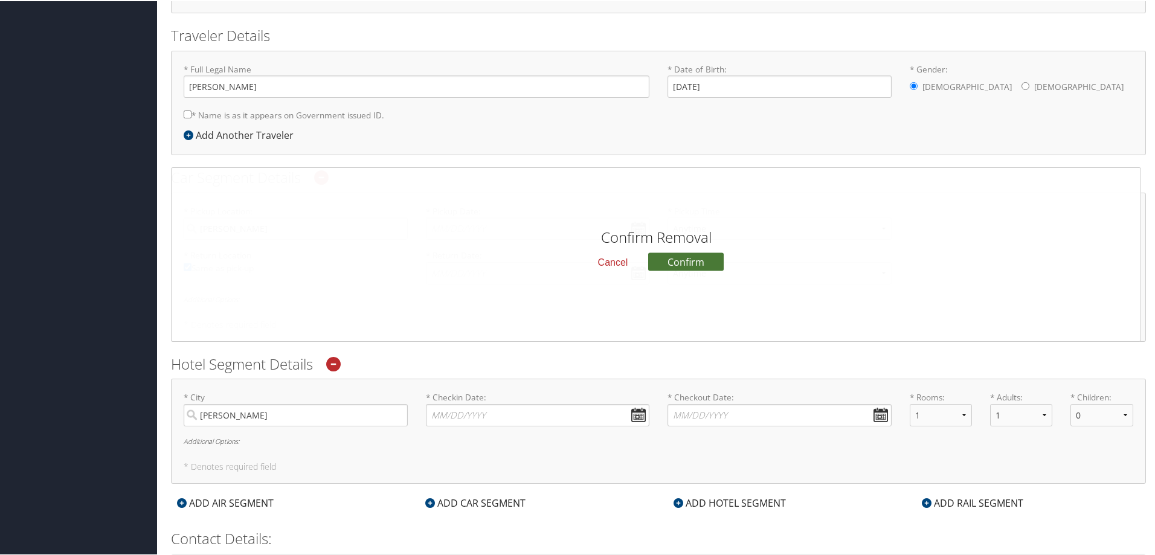
click at [674, 259] on button "Confirm" at bounding box center [686, 260] width 76 height 18
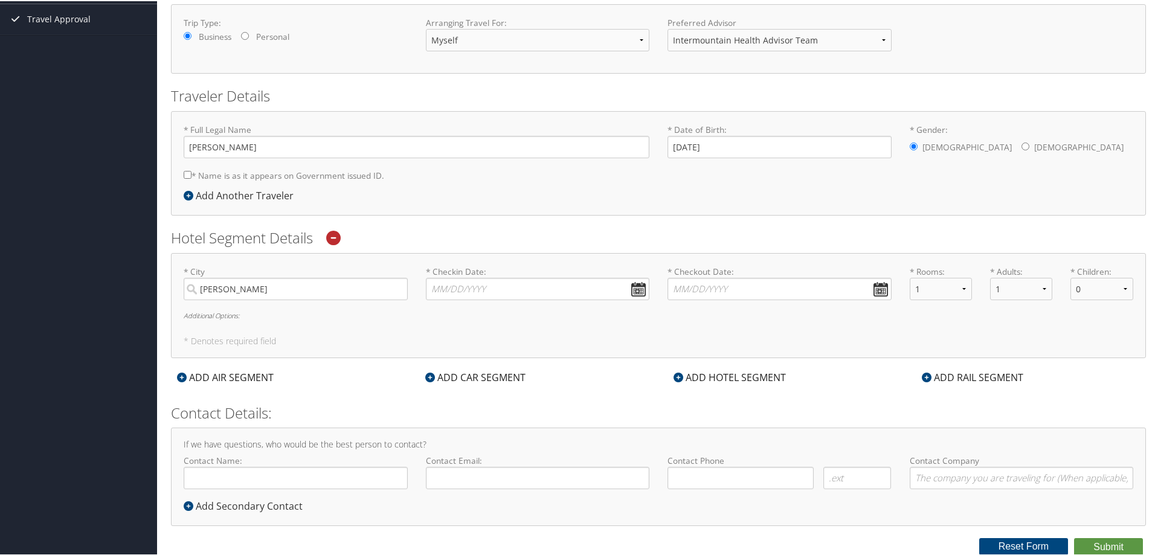
click at [338, 236] on icon at bounding box center [333, 237] width 15 height 15
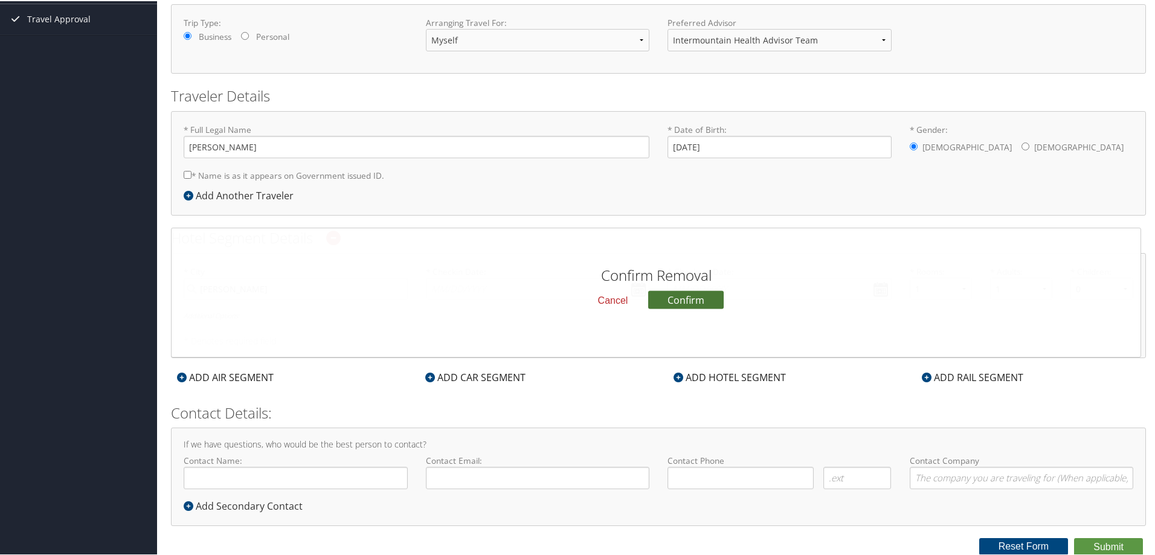
click at [665, 302] on button "Confirm" at bounding box center [686, 298] width 76 height 18
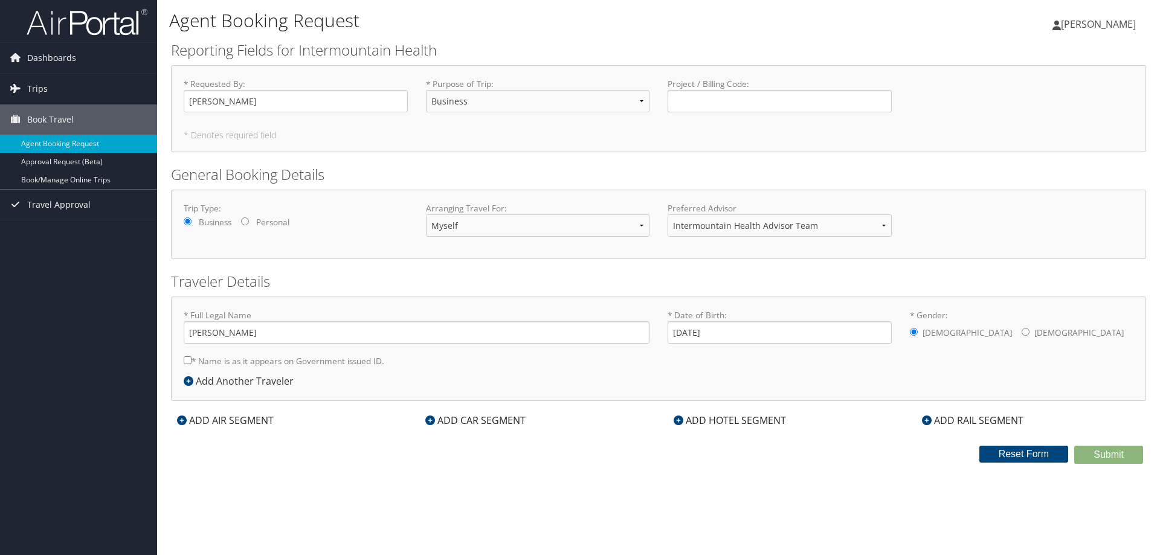
click at [185, 363] on input "* Name is as it appears on Government issued ID." at bounding box center [188, 360] width 8 height 8
checkbox input "true"
click at [179, 421] on icon at bounding box center [182, 421] width 10 height 10
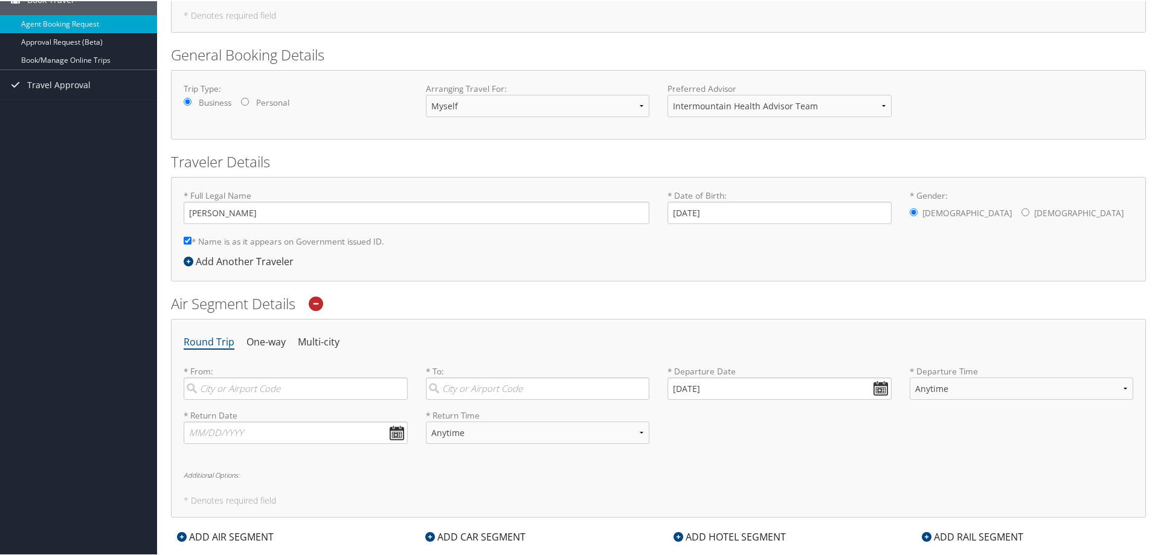
scroll to position [181, 0]
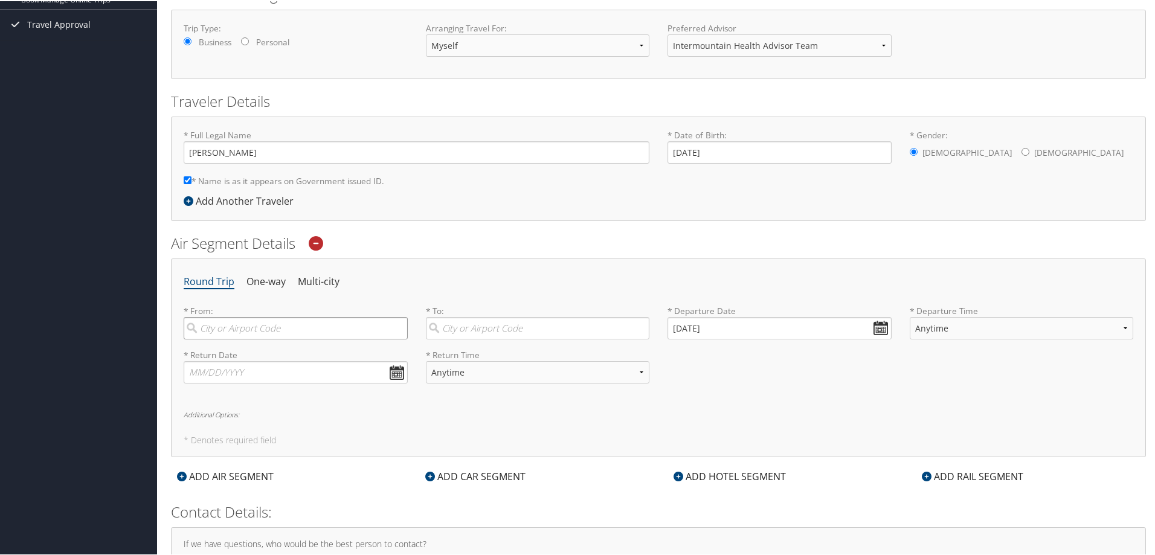
click at [228, 325] on input "search" at bounding box center [296, 327] width 224 height 22
click at [872, 327] on input "10/08/2025" at bounding box center [780, 327] width 224 height 22
click at [731, 356] on th "Oct 2025" at bounding box center [734, 355] width 86 height 16
drag, startPoint x: 731, startPoint y: 356, endPoint x: 787, endPoint y: 343, distance: 57.2
click at [732, 355] on th "Oct 2025" at bounding box center [734, 355] width 86 height 16
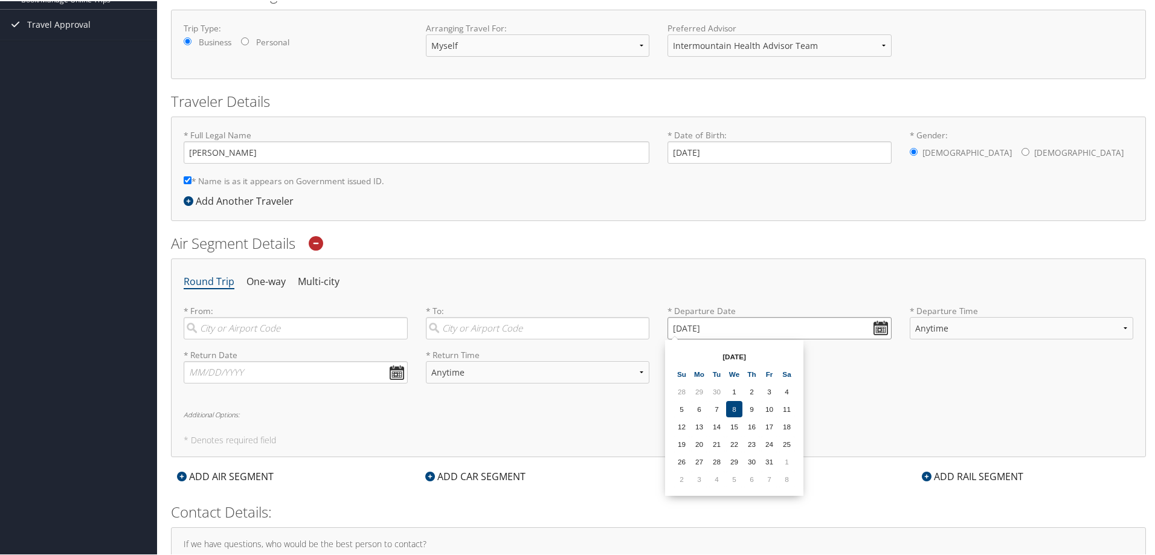
click at [879, 327] on input "10/08/2025" at bounding box center [780, 327] width 224 height 22
drag, startPoint x: 877, startPoint y: 327, endPoint x: 816, endPoint y: 335, distance: 61.5
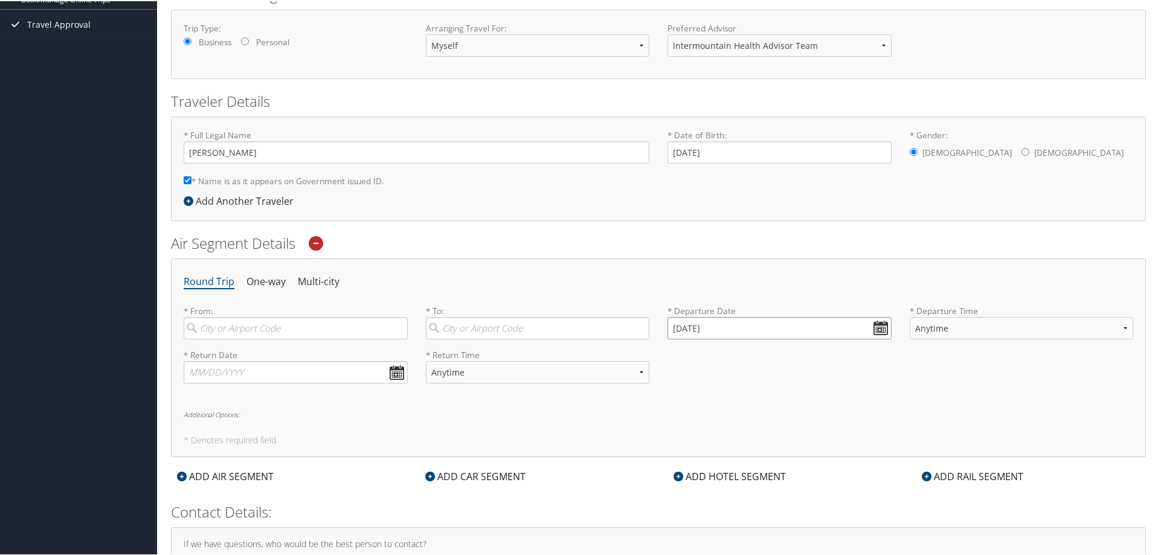
click at [816, 335] on input "10/08/2025" at bounding box center [780, 327] width 224 height 22
click at [691, 326] on input "10/08/2025" at bounding box center [780, 327] width 224 height 22
drag, startPoint x: 692, startPoint y: 327, endPoint x: 683, endPoint y: 327, distance: 9.1
click at [683, 327] on input "10/08/2025" at bounding box center [780, 327] width 224 height 22
click at [680, 328] on input "10/01/20250" at bounding box center [780, 327] width 224 height 22
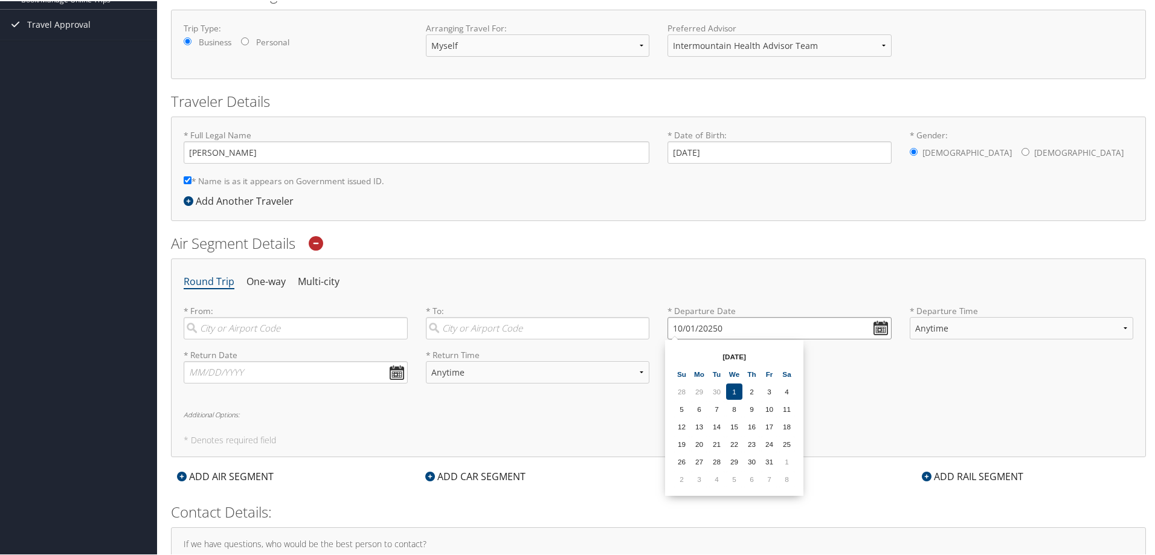
drag, startPoint x: 718, startPoint y: 321, endPoint x: 726, endPoint y: 322, distance: 7.9
click at [722, 322] on input "10/01/20250" at bounding box center [780, 327] width 224 height 22
click at [875, 324] on input "Invalid date" at bounding box center [780, 327] width 224 height 22
click at [791, 475] on td "8" at bounding box center [787, 478] width 16 height 16
click at [687, 326] on input "11/08/2025" at bounding box center [780, 327] width 224 height 22
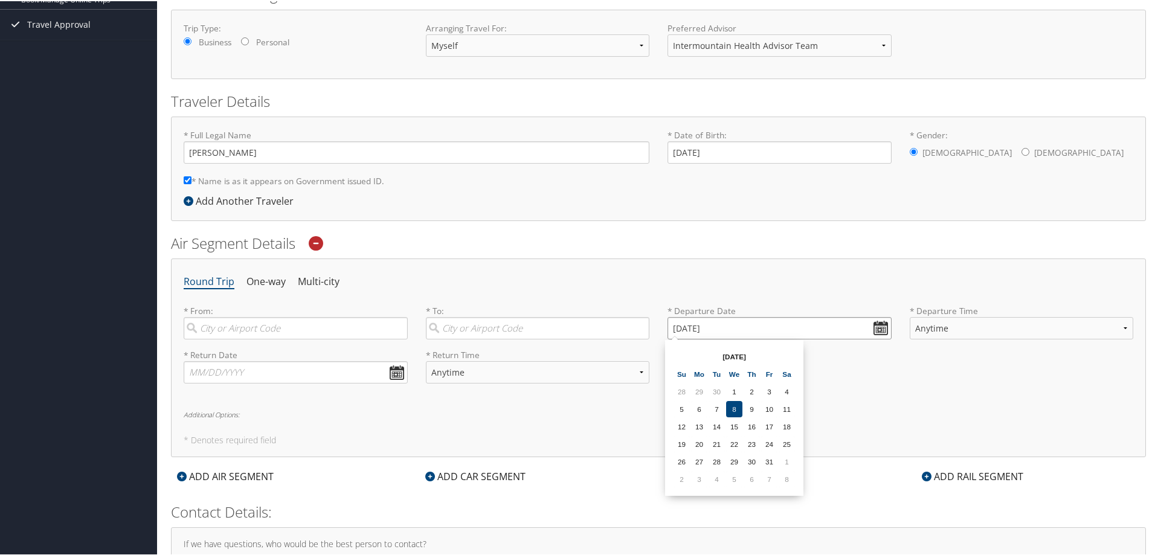
click at [685, 326] on input "11/08/2025" at bounding box center [780, 327] width 224 height 22
click at [685, 326] on input "Invalid date" at bounding box center [780, 327] width 224 height 22
click at [880, 325] on input "Invalid date" at bounding box center [780, 327] width 224 height 22
click at [748, 462] on td "30" at bounding box center [752, 461] width 16 height 16
click at [686, 323] on input "10/30/2025" at bounding box center [780, 327] width 224 height 22
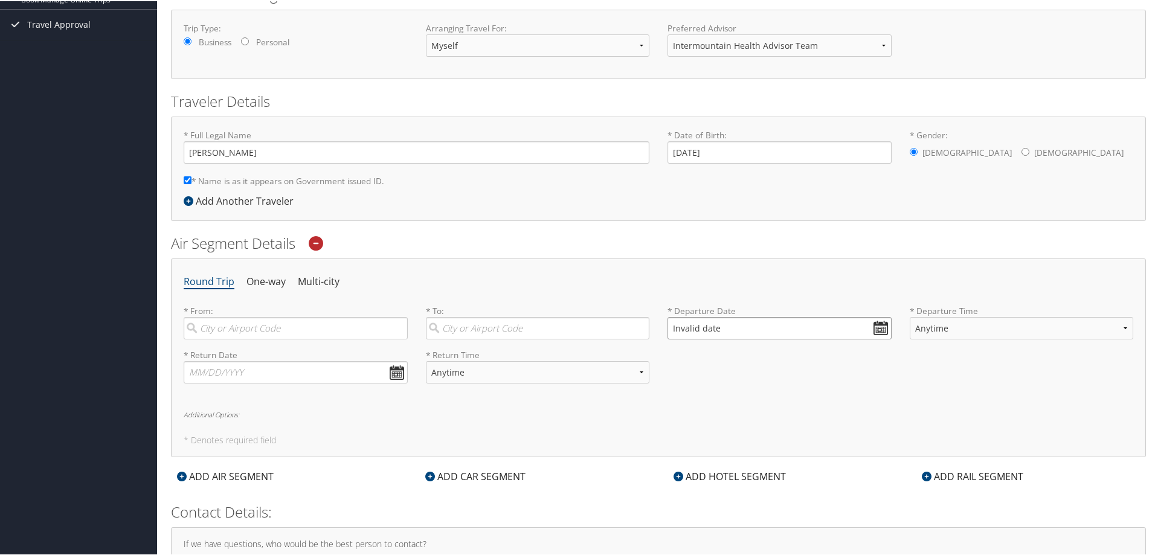
click at [690, 327] on input "Invalid date" at bounding box center [780, 327] width 224 height 22
click at [884, 327] on input "Invalid date" at bounding box center [780, 327] width 224 height 22
click at [786, 473] on td "8" at bounding box center [787, 478] width 16 height 16
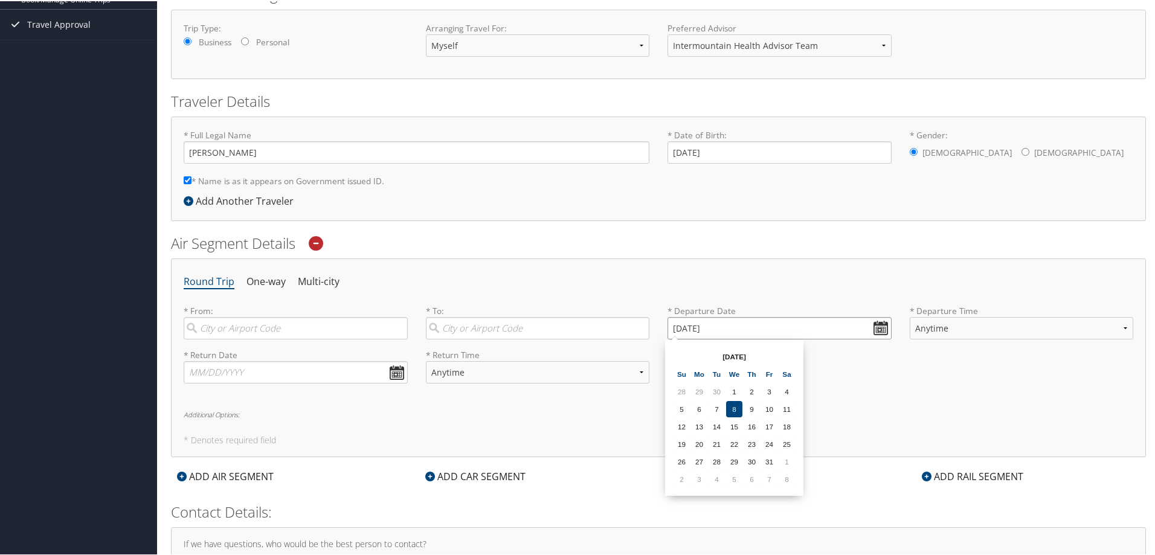
drag, startPoint x: 691, startPoint y: 326, endPoint x: 684, endPoint y: 326, distance: 6.7
click at [682, 326] on input "11/08/2025" at bounding box center [780, 327] width 224 height 22
click at [694, 326] on input "11/08/2025" at bounding box center [780, 327] width 224 height 22
click at [691, 323] on input "11/08/2025" at bounding box center [780, 327] width 224 height 22
drag, startPoint x: 695, startPoint y: 323, endPoint x: 682, endPoint y: 323, distance: 13.3
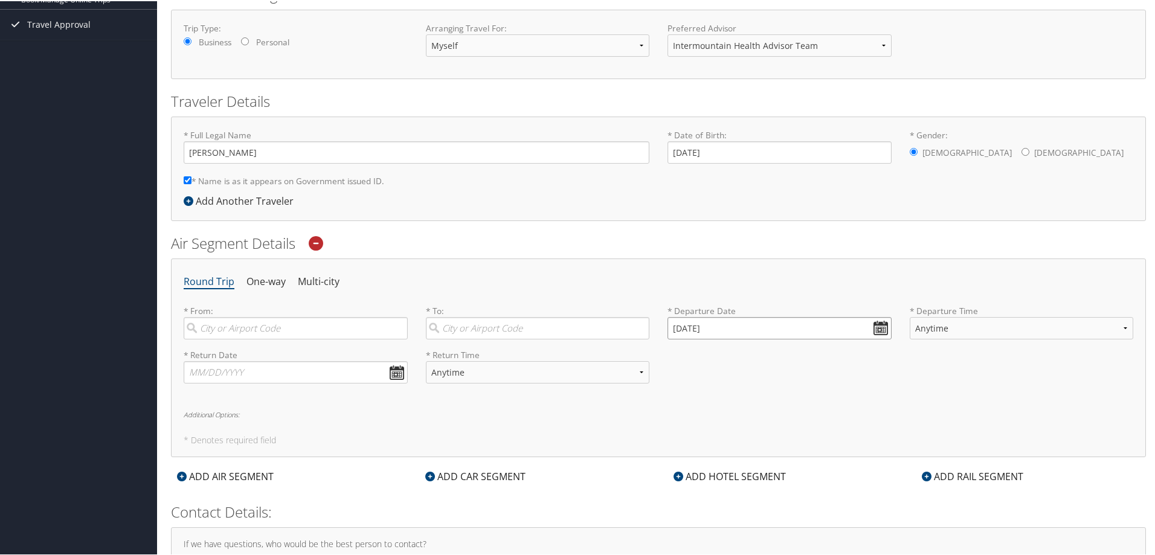
click at [682, 323] on input "11/08/2025" at bounding box center [780, 327] width 224 height 22
click at [691, 323] on input "11/08/2025" at bounding box center [780, 327] width 224 height 22
drag, startPoint x: 694, startPoint y: 323, endPoint x: 683, endPoint y: 326, distance: 11.3
click at [683, 326] on input "11/08/2025" at bounding box center [780, 327] width 224 height 22
drag, startPoint x: 692, startPoint y: 324, endPoint x: 685, endPoint y: 326, distance: 7.5
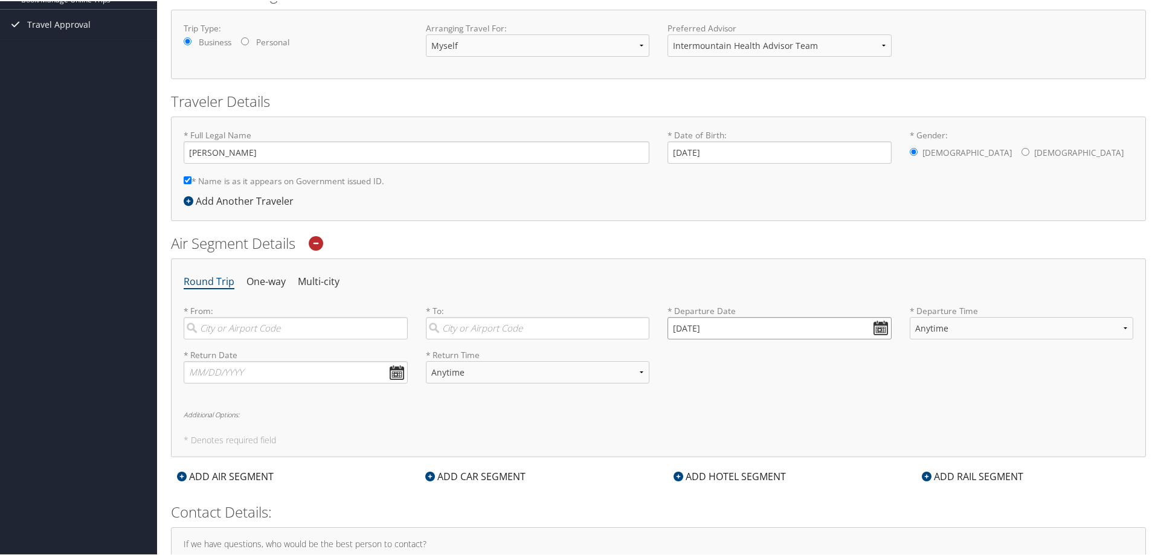
click at [685, 326] on input "11/01/2025" at bounding box center [780, 327] width 224 height 22
click at [686, 327] on input "11/01/2025" at bounding box center [780, 327] width 224 height 22
click at [688, 326] on input "11/01/2025" at bounding box center [780, 327] width 224 height 22
click at [692, 325] on input "11/01/2025" at bounding box center [780, 327] width 224 height 22
drag, startPoint x: 694, startPoint y: 325, endPoint x: 686, endPoint y: 325, distance: 7.9
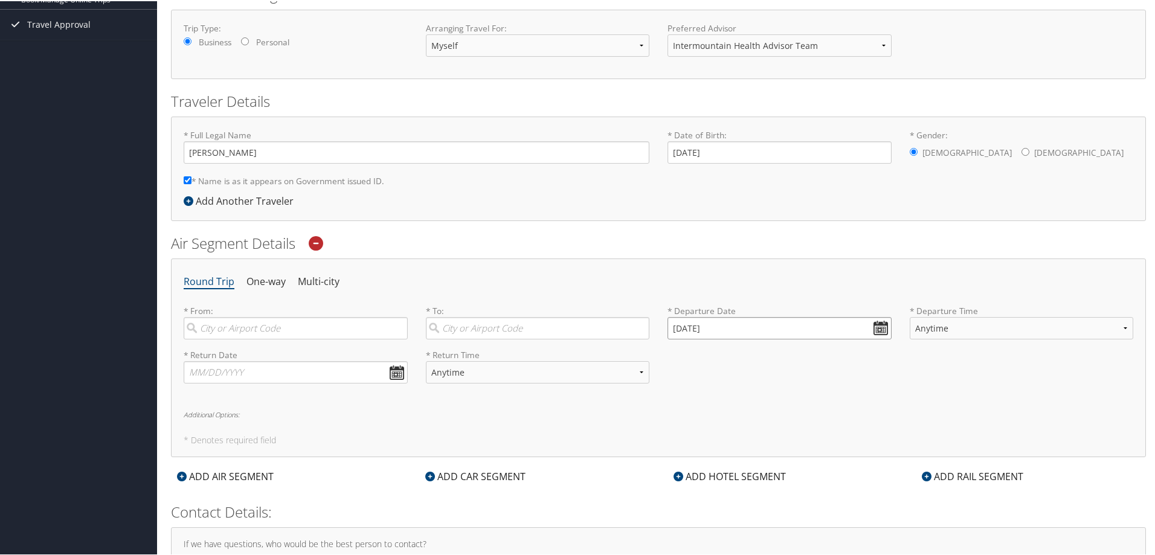
click at [686, 325] on input "11/01/2025" at bounding box center [780, 327] width 224 height 22
click at [877, 329] on input "Invalid date" at bounding box center [780, 327] width 224 height 22
click at [768, 408] on td "10" at bounding box center [769, 408] width 16 height 16
click at [679, 324] on input "10/10/2025" at bounding box center [780, 327] width 224 height 22
click at [674, 324] on input "10/10/2025" at bounding box center [780, 327] width 224 height 22
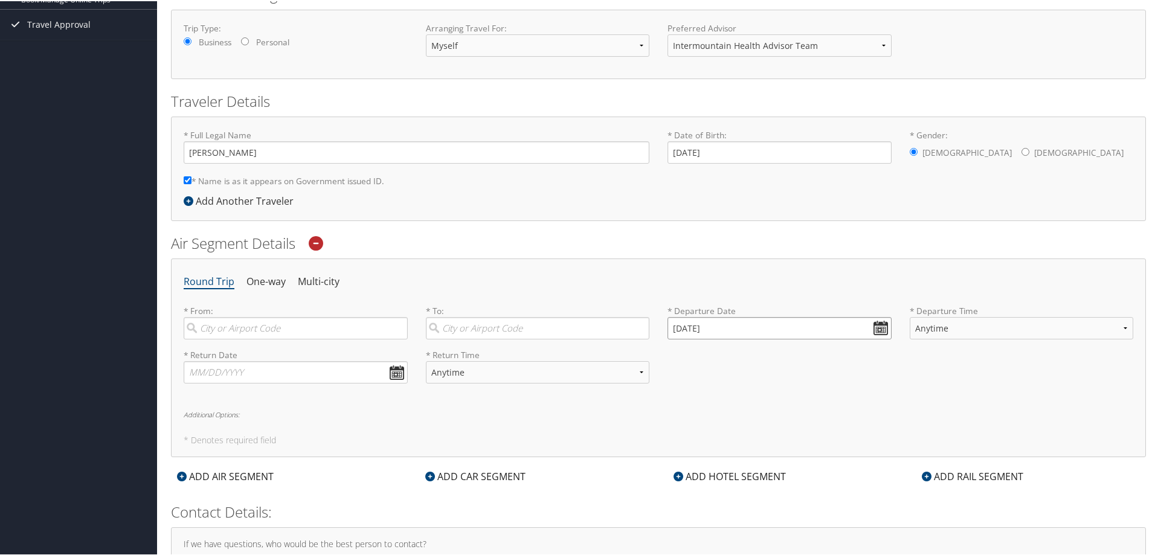
type input "11/10/2025"
click at [929, 329] on select "Anytime Early Morning (5AM-7AM) Morning (7AM-12PM) Afternoon (12PM-5PM) Evening…" at bounding box center [1022, 327] width 224 height 22
select select "7AM-12PM"
click at [910, 316] on select "Anytime Early Morning (5AM-7AM) Morning (7AM-12PM) Afternoon (12PM-5PM) Evening…" at bounding box center [1022, 327] width 224 height 22
click at [392, 375] on input "text" at bounding box center [296, 371] width 224 height 22
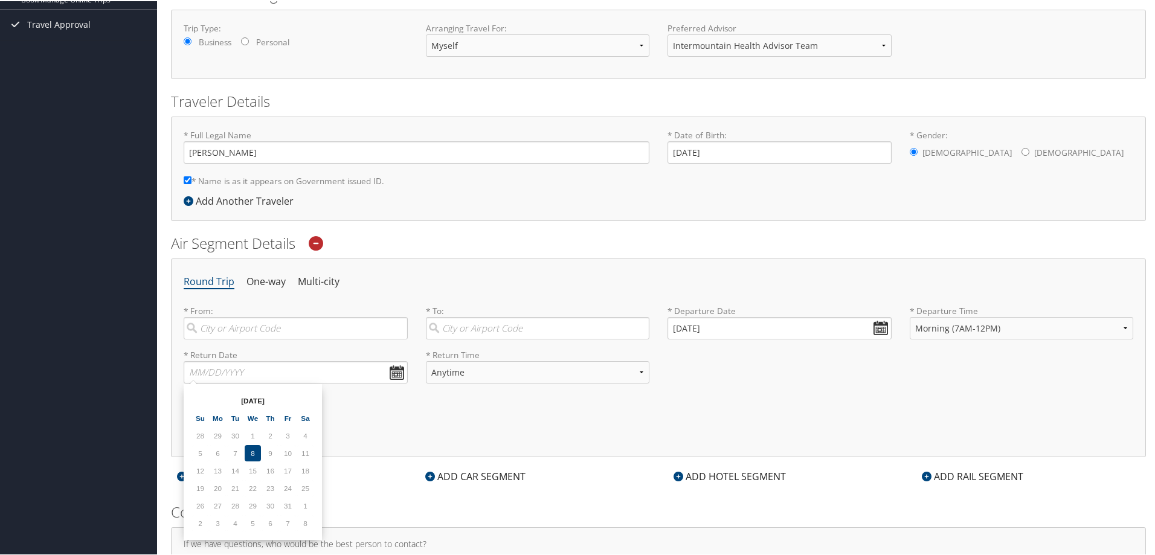
click at [213, 471] on td "13" at bounding box center [218, 470] width 16 height 16
click at [218, 467] on td "13" at bounding box center [218, 470] width 16 height 16
click at [218, 471] on td "13" at bounding box center [218, 470] width 16 height 16
click at [218, 470] on td "13" at bounding box center [218, 470] width 16 height 16
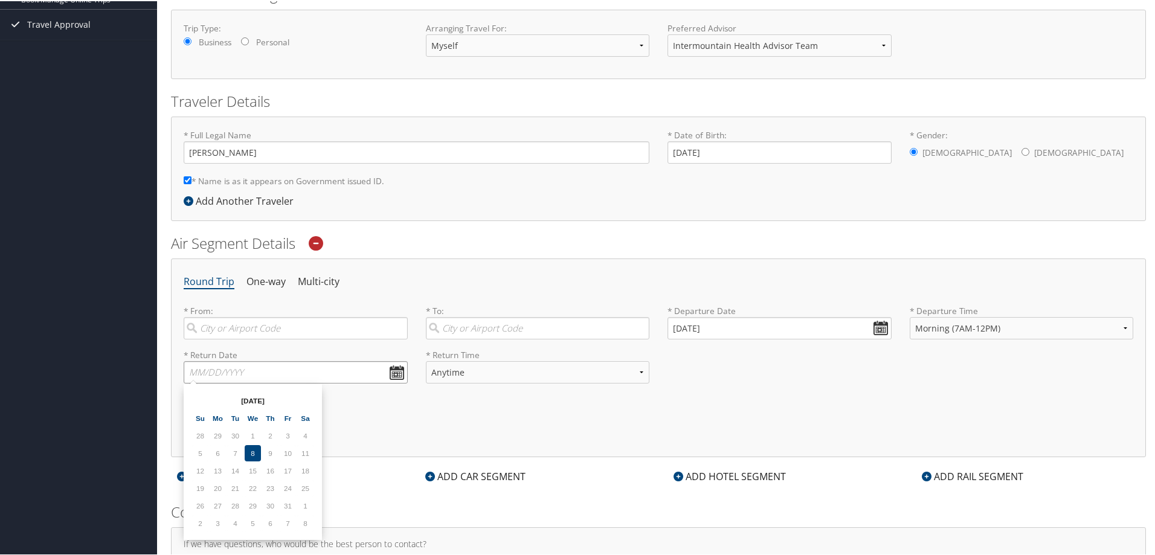
click at [391, 373] on input "text" at bounding box center [296, 371] width 224 height 22
click at [224, 469] on td "13" at bounding box center [218, 470] width 16 height 16
click at [220, 469] on td "13" at bounding box center [218, 470] width 16 height 16
click at [219, 469] on td "13" at bounding box center [218, 470] width 16 height 16
click at [213, 370] on input "text" at bounding box center [296, 371] width 224 height 22
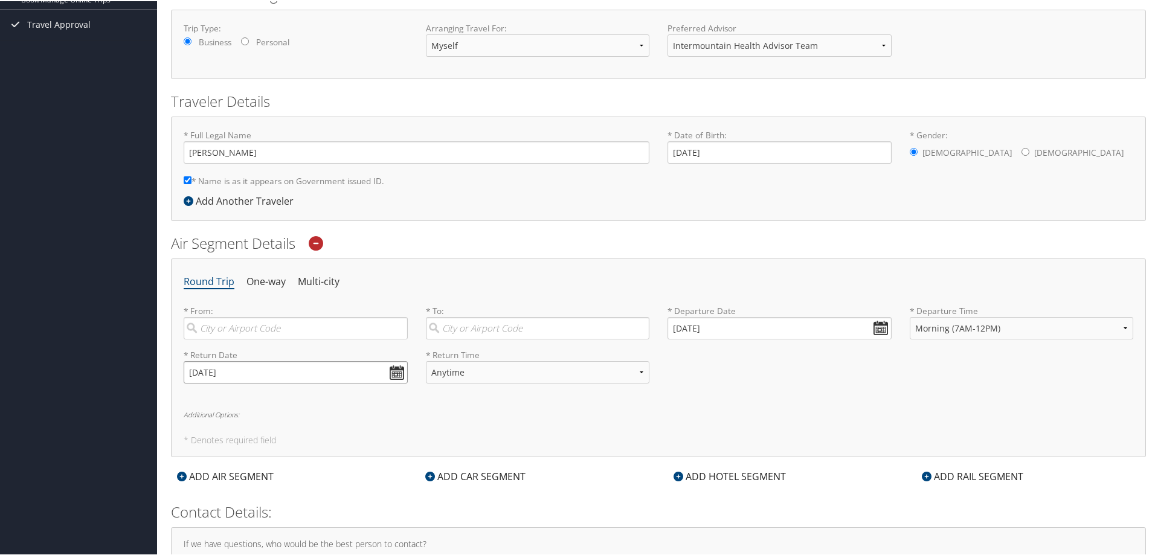
type input "11/13/2025"
click at [642, 369] on select "Anytime Early Morning (5AM-7AM) Morning (7AM-12PM) Afternoon (12PM-5PM) Evening…" at bounding box center [538, 371] width 224 height 22
select select "7AM-12PM"
click at [426, 360] on select "Anytime Early Morning (5AM-7AM) Morning (7AM-12PM) Afternoon (12PM-5PM) Evening…" at bounding box center [538, 371] width 224 height 22
click at [636, 371] on select "Anytime Early Morning (5AM-7AM) Morning (7AM-12PM) Afternoon (12PM-5PM) Evening…" at bounding box center [538, 371] width 224 height 22
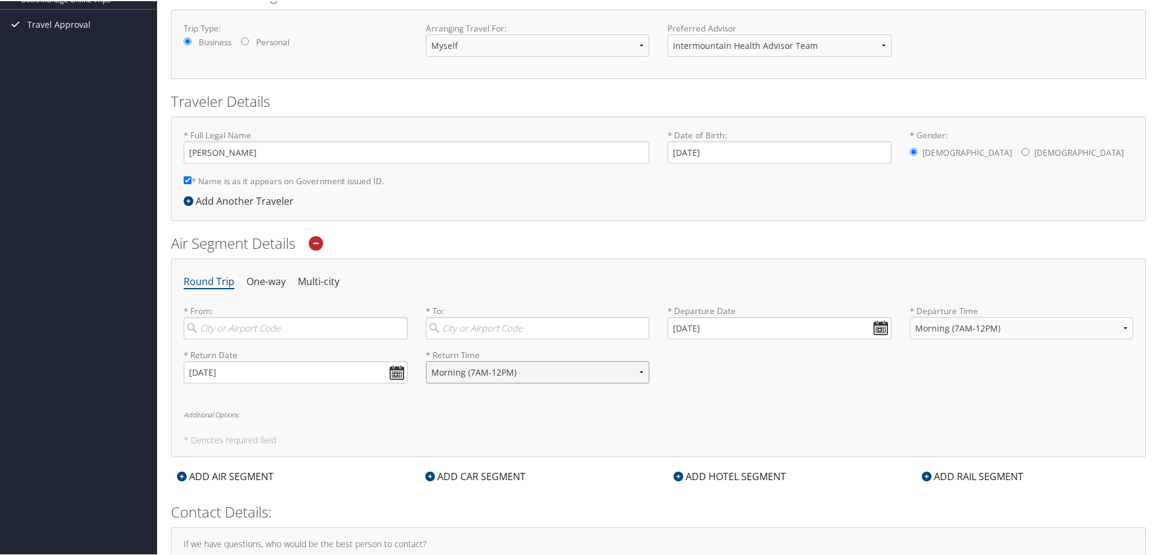
click at [511, 372] on select "Anytime Early Morning (5AM-7AM) Morning (7AM-12PM) Afternoon (12PM-5PM) Evening…" at bounding box center [538, 371] width 224 height 22
click at [457, 436] on h5 "* Denotes required field" at bounding box center [659, 439] width 950 height 8
click at [210, 372] on input "11/13/2025" at bounding box center [296, 371] width 224 height 22
click at [207, 370] on input "11/13/2025" at bounding box center [296, 371] width 224 height 22
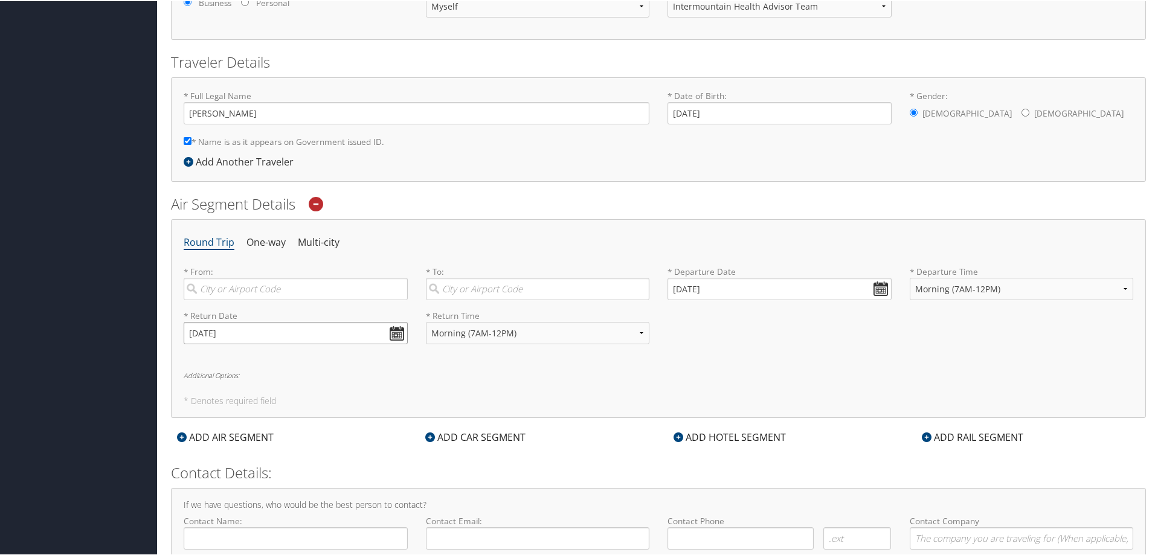
type input "11/14/2025"
click at [273, 289] on input "search" at bounding box center [296, 288] width 224 height 22
click at [243, 312] on div "Provo (PVU UT)" at bounding box center [297, 313] width 208 height 16
click at [243, 299] on input "Provo" at bounding box center [296, 288] width 224 height 22
type input "Provo (PVU UT)"
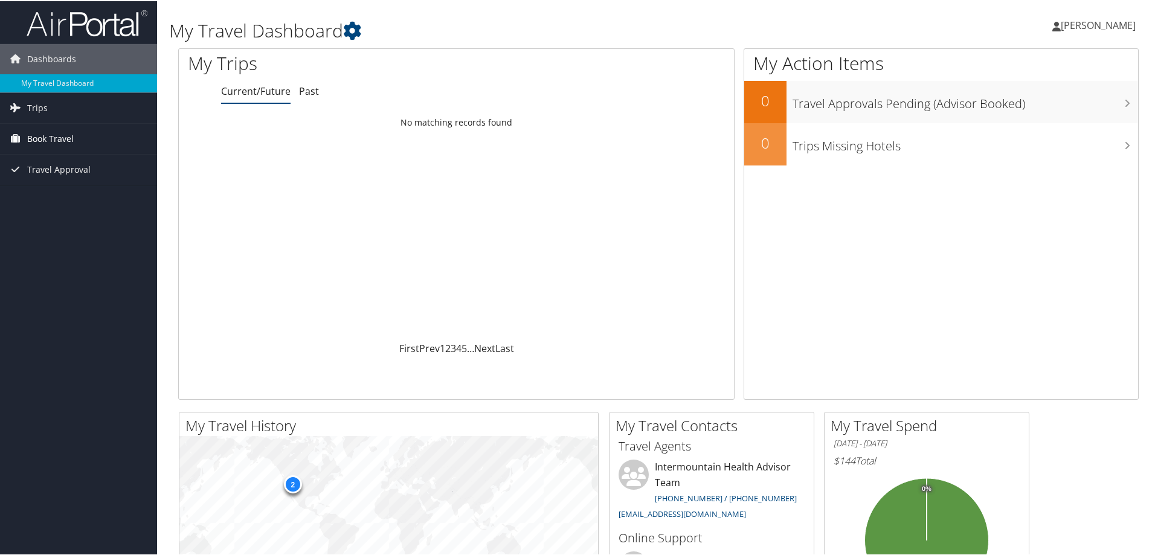
click at [61, 138] on span "Book Travel" at bounding box center [50, 138] width 47 height 30
click at [66, 161] on link "Agent Booking Request" at bounding box center [78, 162] width 157 height 18
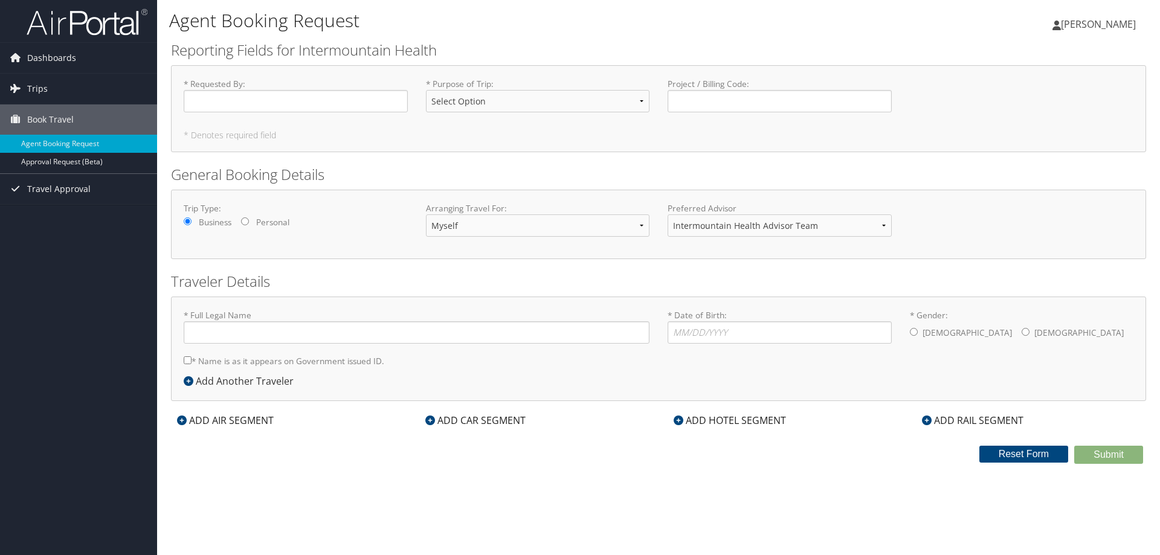
type input "[PERSON_NAME]"
click at [198, 100] on input "* Requested By : Required" at bounding box center [296, 101] width 224 height 22
type input "[PERSON_NAME]"
click at [502, 106] on select "Select Option 3rd Party Reimbursable Business CME Conf or Education Groups Pers…" at bounding box center [538, 101] width 224 height 22
select select "Business"
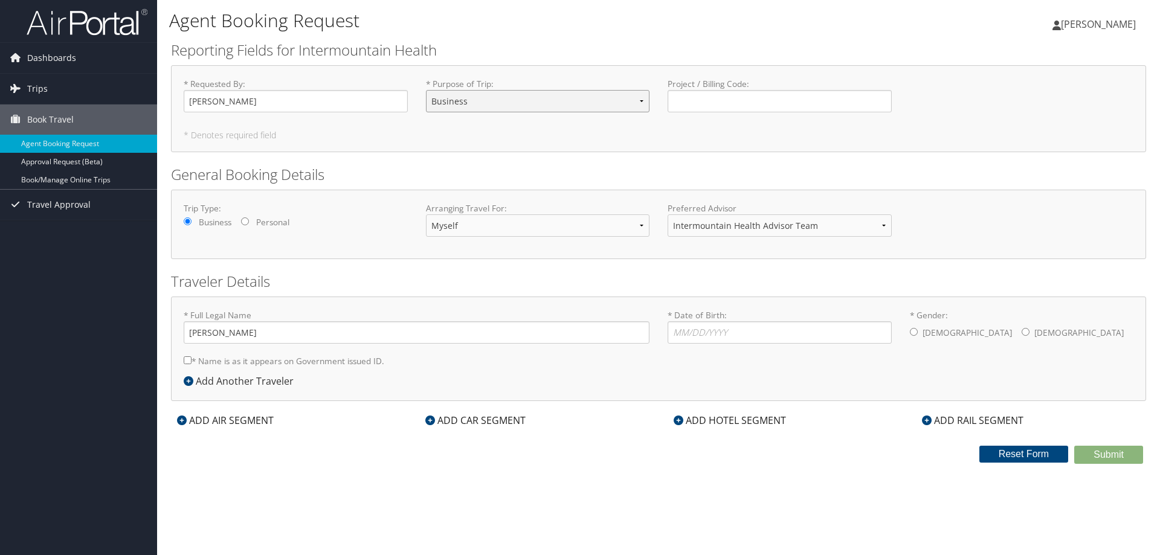
click at [426, 90] on select "Select Option 3rd Party Reimbursable Business CME Conf or Education Groups Pers…" at bounding box center [538, 101] width 224 height 22
click at [701, 91] on input "Project / Billing Code : Required" at bounding box center [780, 101] width 224 height 22
click at [724, 332] on input "* Date of Birth: Invalid Date" at bounding box center [780, 332] width 224 height 22
type input "02/21/1986"
click at [912, 332] on input "* Gender: Male Female" at bounding box center [914, 332] width 8 height 8
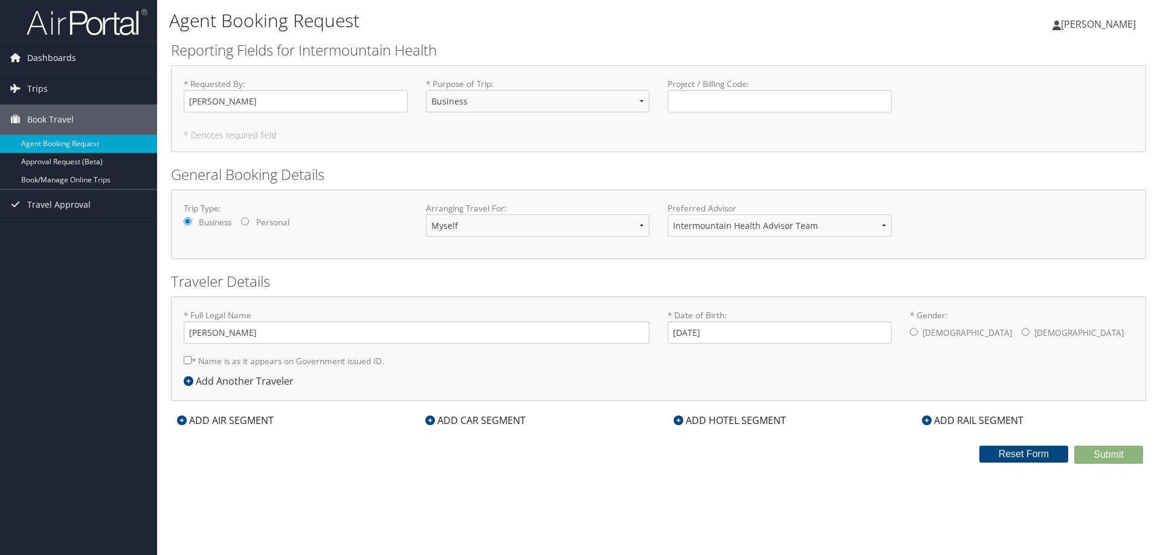
radio input "true"
click at [187, 361] on input "* Name is as it appears on Government issued ID." at bounding box center [188, 360] width 8 height 8
checkbox input "true"
click at [184, 417] on icon at bounding box center [182, 421] width 10 height 10
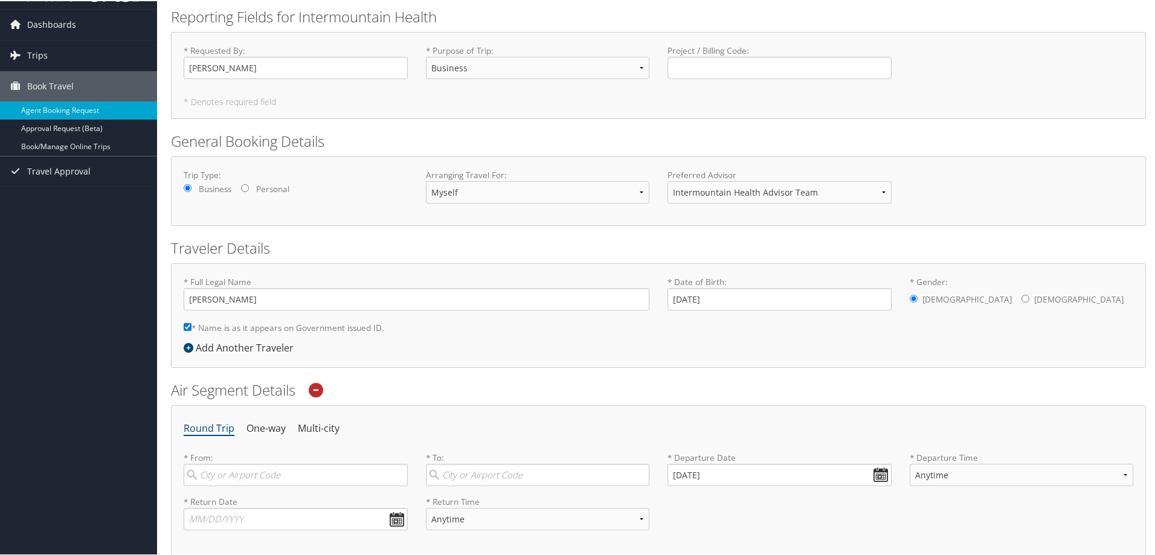
scroll to position [181, 0]
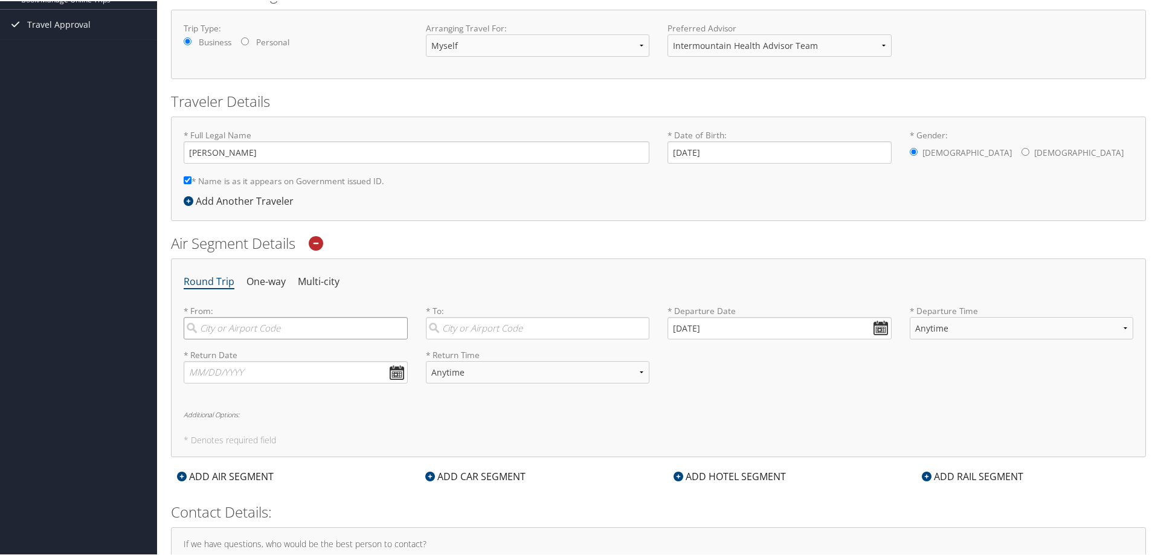
click at [259, 330] on input "search" at bounding box center [296, 327] width 224 height 22
click at [298, 355] on div "Salt Lake City (SLC Utah)" at bounding box center [297, 352] width 208 height 16
click at [298, 338] on input "Salt lake" at bounding box center [296, 327] width 224 height 22
type input "Salt Lake City (SLC Utah)"
click at [445, 332] on input "search" at bounding box center [538, 327] width 224 height 22
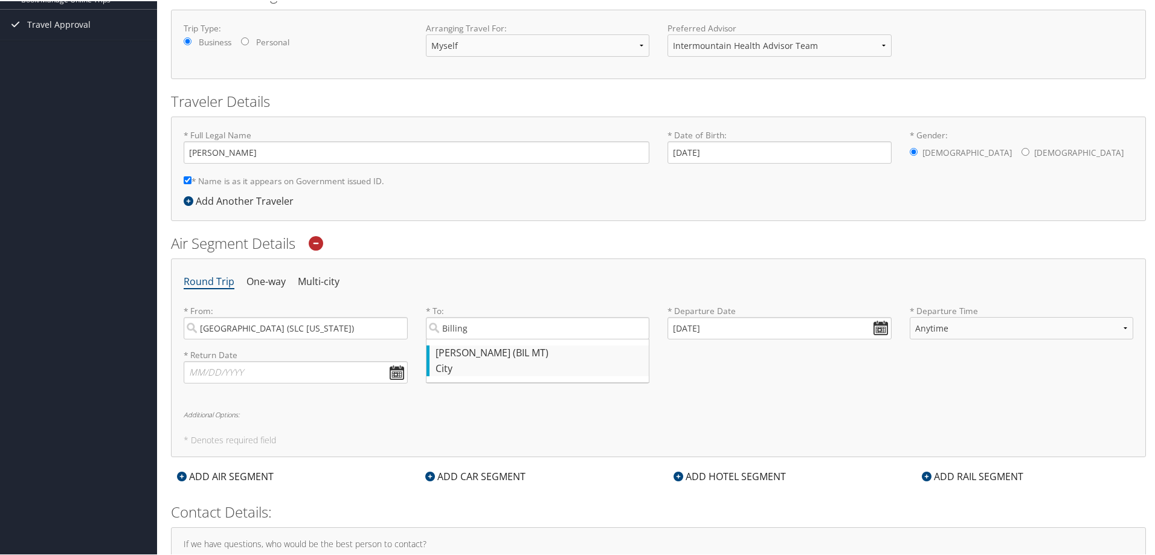
click at [491, 350] on div "Billings (BIL MT)" at bounding box center [540, 352] width 208 height 16
click at [491, 338] on input "Billing" at bounding box center [538, 327] width 224 height 22
type input "Billings (BIL MT)"
click at [726, 330] on input "10/08/2025" at bounding box center [780, 327] width 224 height 22
click at [765, 402] on td "10" at bounding box center [769, 408] width 16 height 16
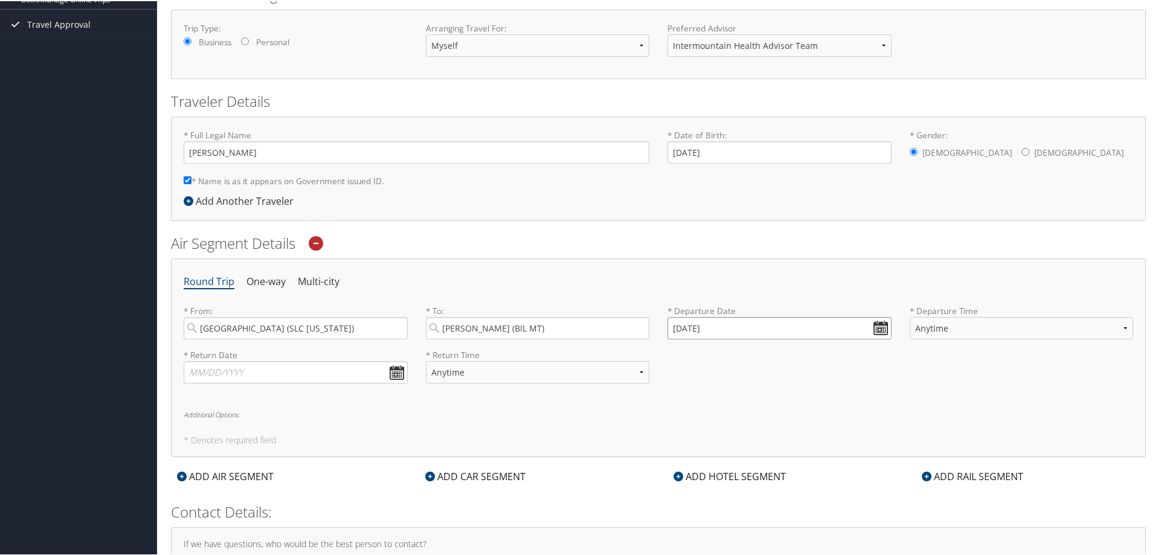
click at [689, 325] on input "10/10/2025" at bounding box center [780, 327] width 224 height 22
drag, startPoint x: 694, startPoint y: 325, endPoint x: 688, endPoint y: 326, distance: 6.1
click at [688, 326] on input "10/10/2025" at bounding box center [780, 327] width 224 height 22
click at [680, 327] on input "10/10/2025" at bounding box center [780, 327] width 224 height 22
click at [677, 327] on input "10/10/2025" at bounding box center [780, 327] width 224 height 22
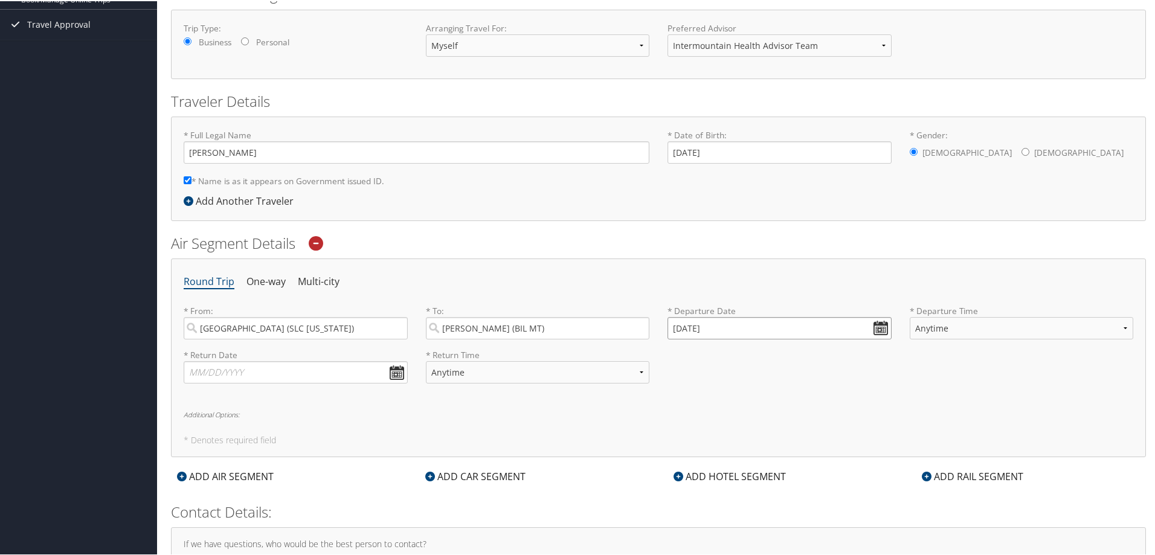
type input "11/10/2025"
click at [995, 332] on select "Anytime Early Morning (5AM-7AM) Morning (7AM-12PM) Afternoon (12PM-5PM) Evening…" at bounding box center [1022, 327] width 224 height 22
select select "7AM-12PM"
click at [910, 316] on select "Anytime Early Morning (5AM-7AM) Morning (7AM-12PM) Afternoon (12PM-5PM) Evening…" at bounding box center [1022, 327] width 224 height 22
click at [396, 370] on input "text" at bounding box center [296, 371] width 224 height 22
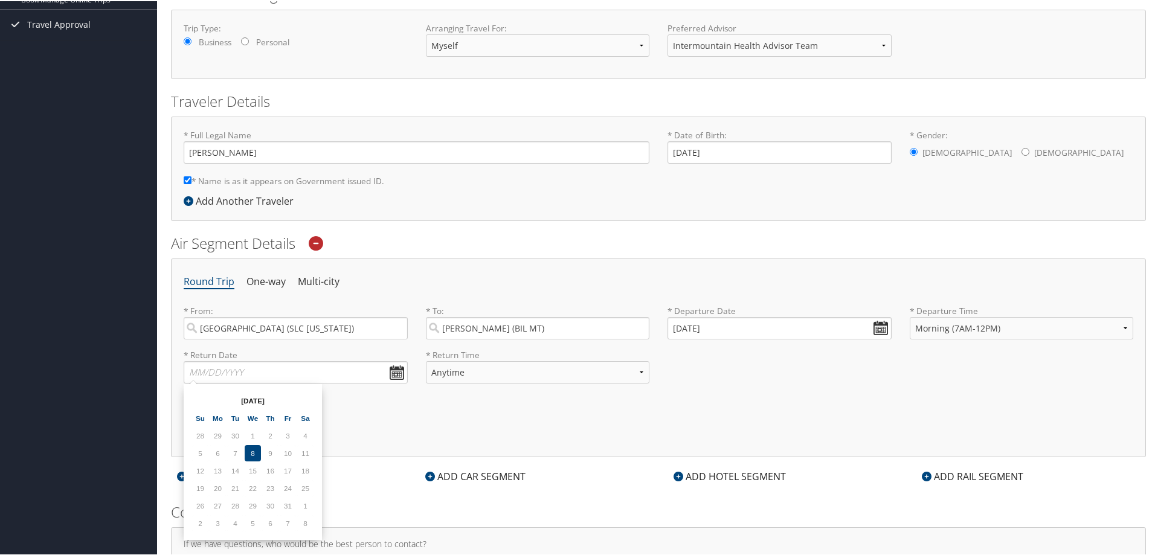
click at [235, 469] on td "14" at bounding box center [235, 470] width 16 height 16
click at [235, 470] on td "14" at bounding box center [235, 470] width 16 height 16
click at [233, 471] on td "14" at bounding box center [235, 470] width 16 height 16
click at [221, 373] on input "text" at bounding box center [296, 371] width 224 height 22
type input "11/14/2025"
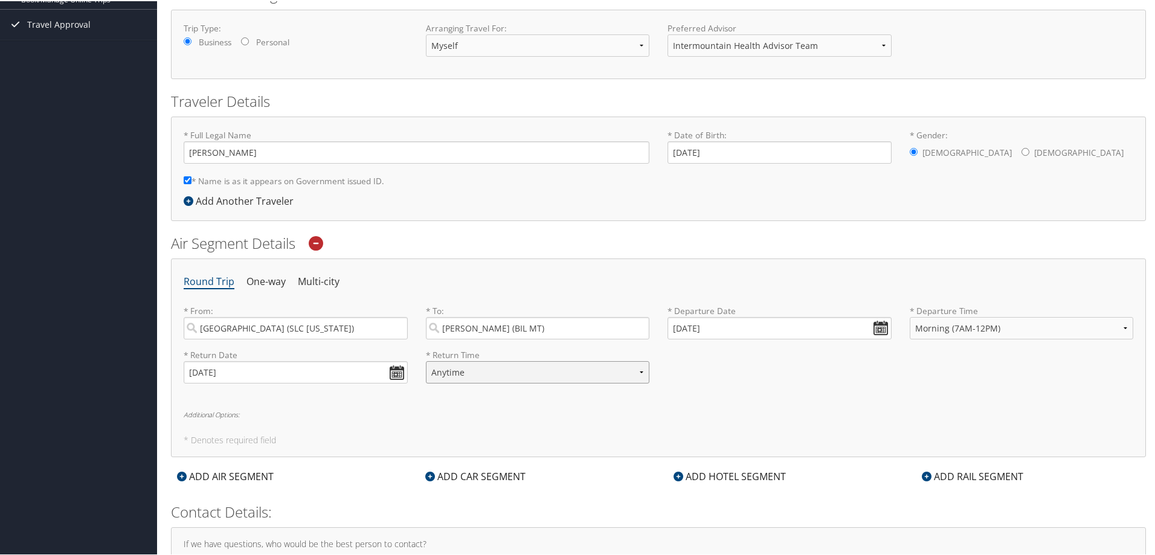
click at [472, 362] on select "Anytime Early Morning (5AM-7AM) Morning (7AM-12PM) Afternoon (12PM-5PM) Evening…" at bounding box center [538, 371] width 224 height 22
select select "7AM-12PM"
click at [426, 360] on select "Anytime Early Morning (5AM-7AM) Morning (7AM-12PM) Afternoon (12PM-5PM) Evening…" at bounding box center [538, 371] width 224 height 22
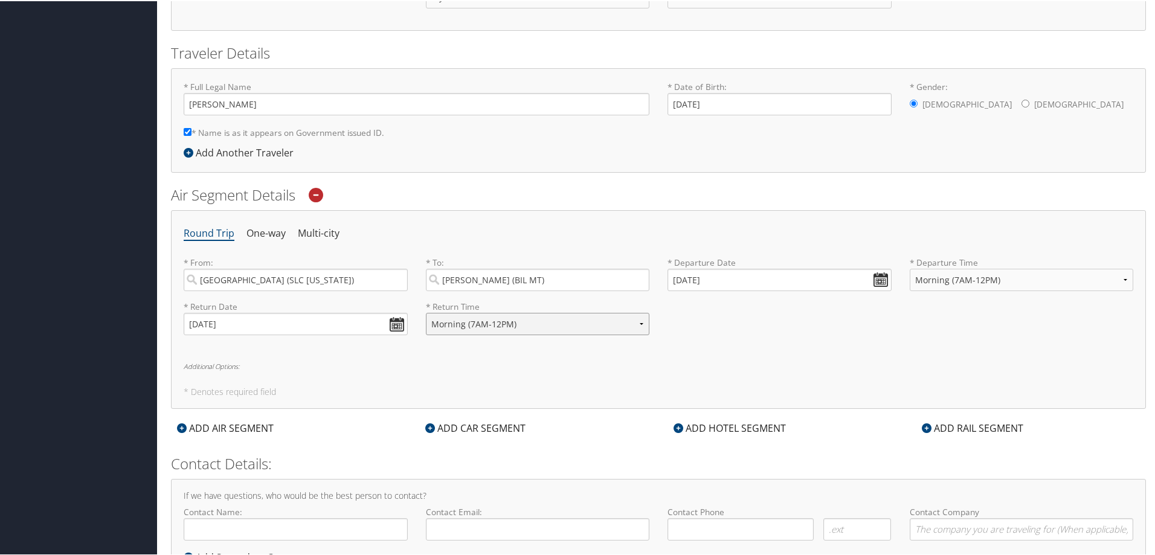
scroll to position [281, 0]
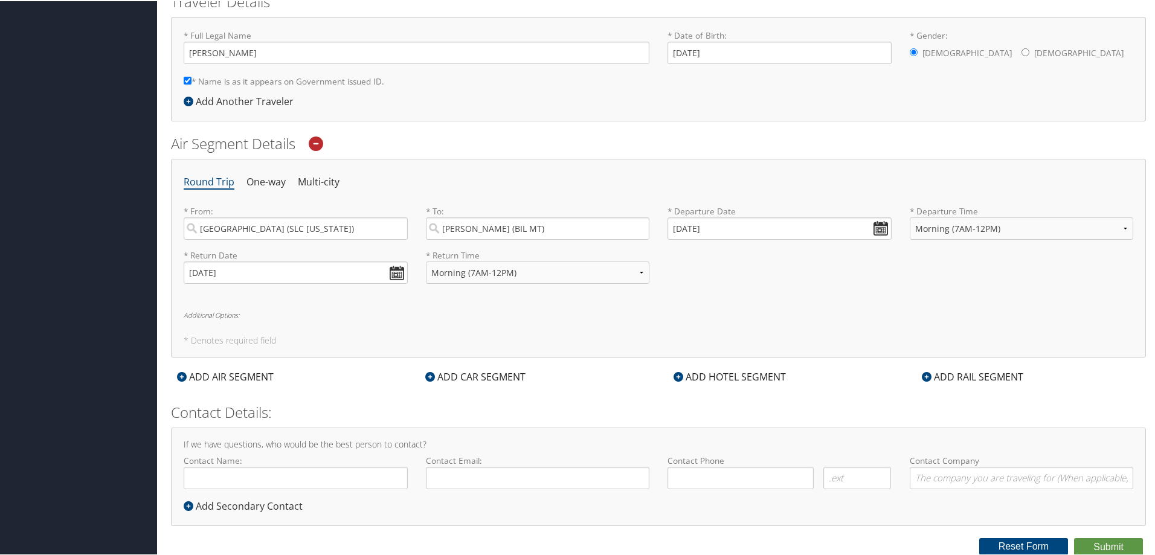
click at [432, 376] on icon at bounding box center [430, 376] width 10 height 10
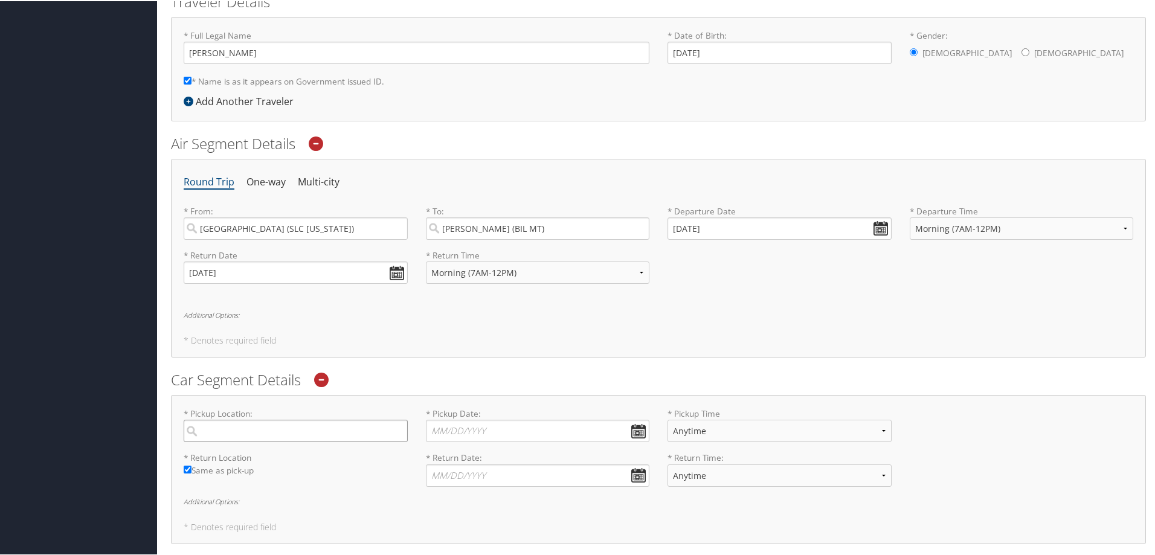
click at [291, 437] on input "search" at bounding box center [296, 430] width 224 height 22
click at [282, 449] on div "Billings (BIL MT)" at bounding box center [297, 455] width 208 height 16
click at [282, 441] on input "Bill" at bounding box center [296, 430] width 224 height 22
type input "Billings"
drag, startPoint x: 483, startPoint y: 425, endPoint x: 488, endPoint y: 432, distance: 8.2
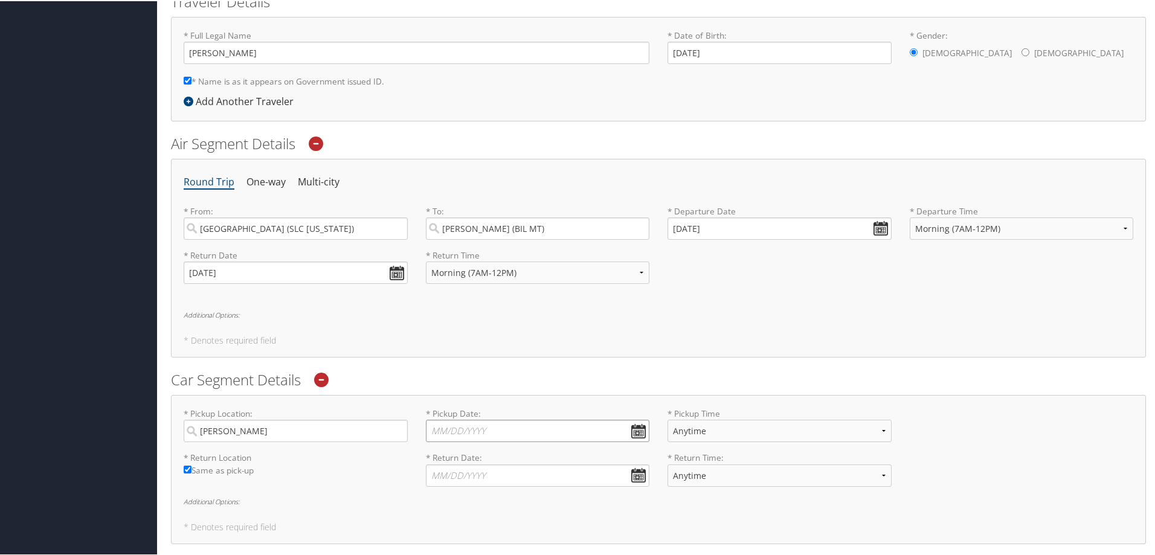
click at [486, 432] on input "* Pickup Date: Dates must be valid" at bounding box center [538, 430] width 224 height 22
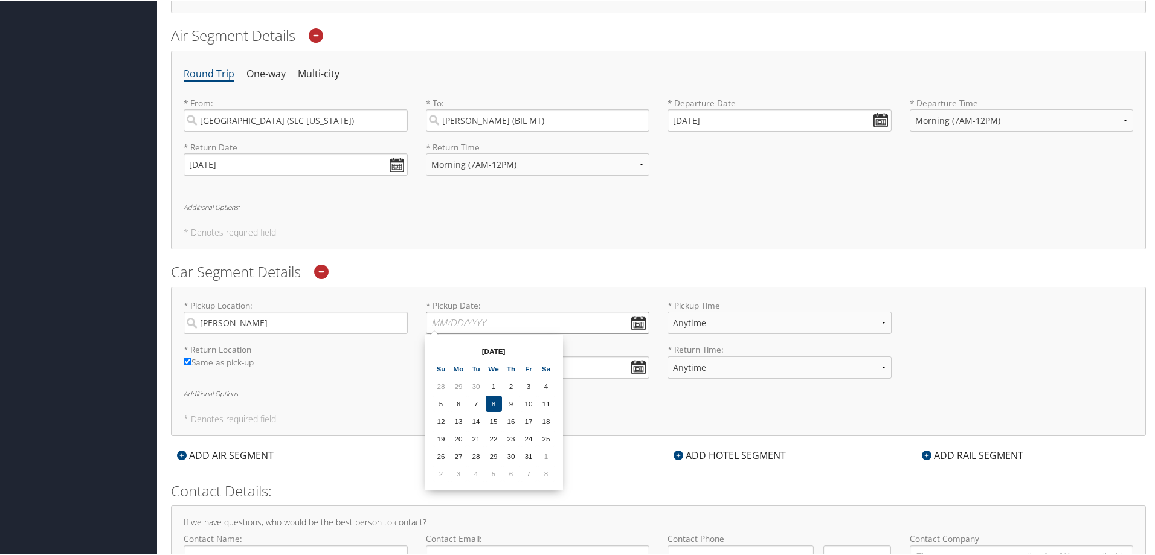
scroll to position [402, 0]
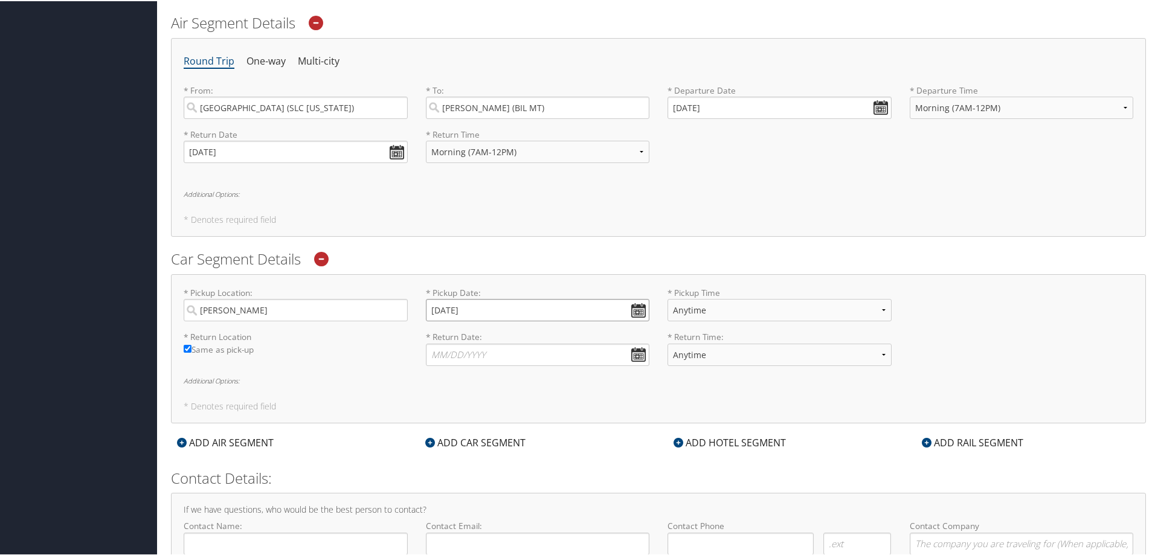
type input "11/10/2025"
click at [711, 310] on select "Anytime 12:00 AM 1:00 AM 2:00 AM 3:00 AM 4:00 AM 5:00 AM 6:00 AM 7:00 AM 8:00 A…" at bounding box center [780, 309] width 224 height 22
click at [668, 298] on select "Anytime 12:00 AM 1:00 AM 2:00 AM 3:00 AM 4:00 AM 5:00 AM 6:00 AM 7:00 AM 8:00 A…" at bounding box center [780, 309] width 224 height 22
click at [581, 356] on input "* Return Date: Dates must be valid" at bounding box center [538, 354] width 224 height 22
type input "11/14/2025"
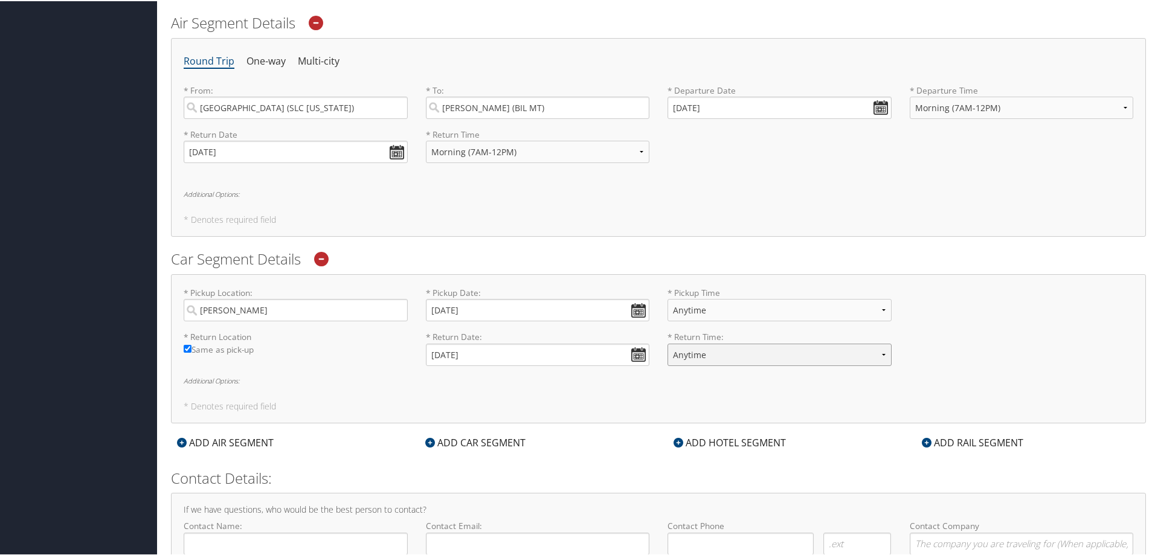
click at [680, 356] on select "Anytime 12:00 AM 1:00 AM 2:00 AM 3:00 AM 4:00 AM 5:00 AM 6:00 AM 7:00 AM 8:00 A…" at bounding box center [780, 354] width 224 height 22
click at [668, 343] on select "Anytime 12:00 AM 1:00 AM 2:00 AM 3:00 AM 4:00 AM 5:00 AM 6:00 AM 7:00 AM 8:00 A…" at bounding box center [780, 354] width 224 height 22
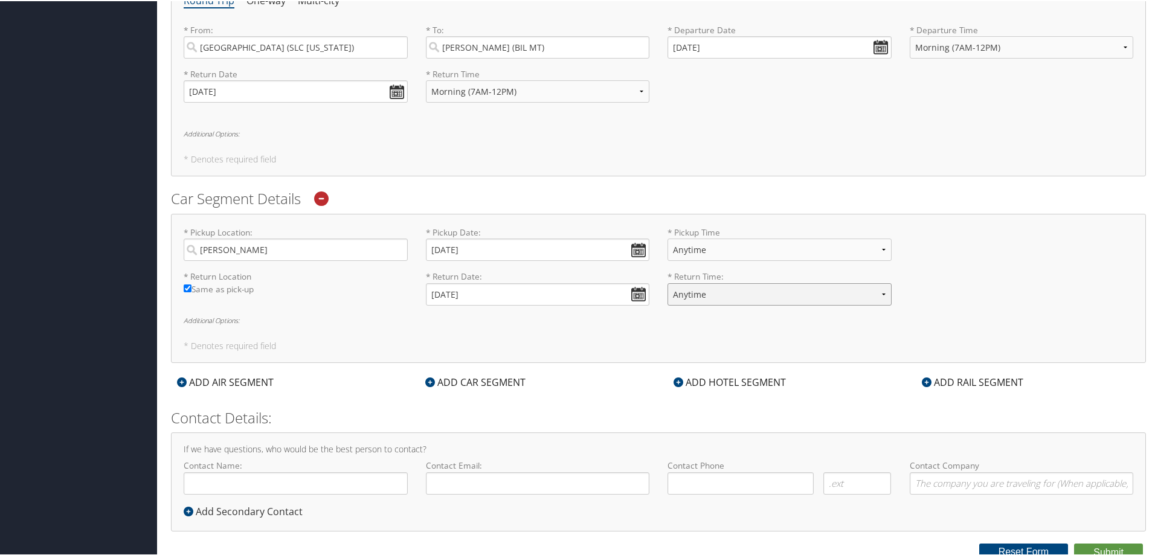
scroll to position [468, 0]
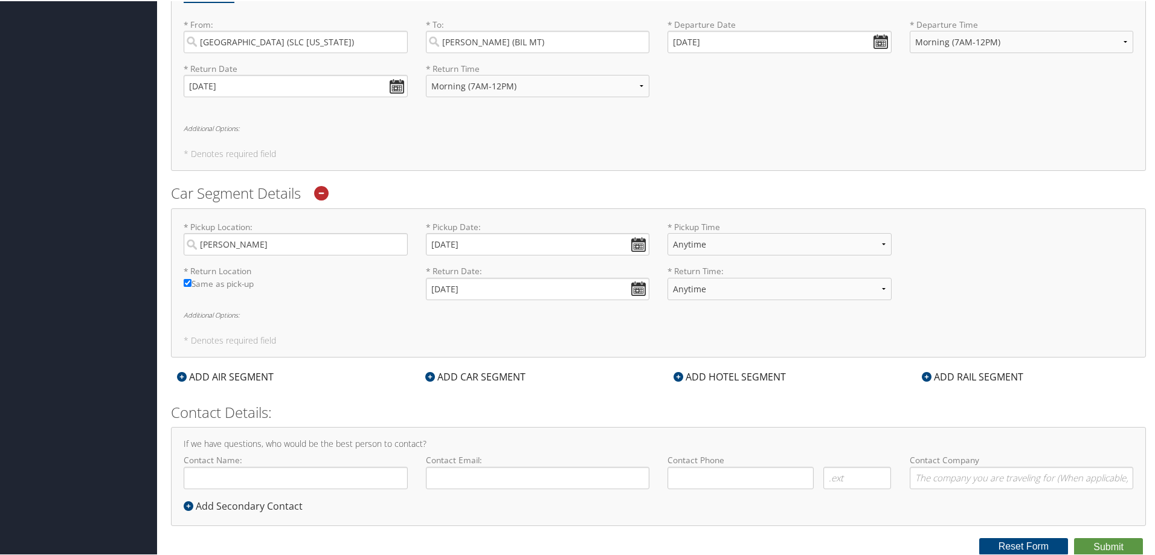
click at [677, 379] on icon at bounding box center [679, 376] width 10 height 10
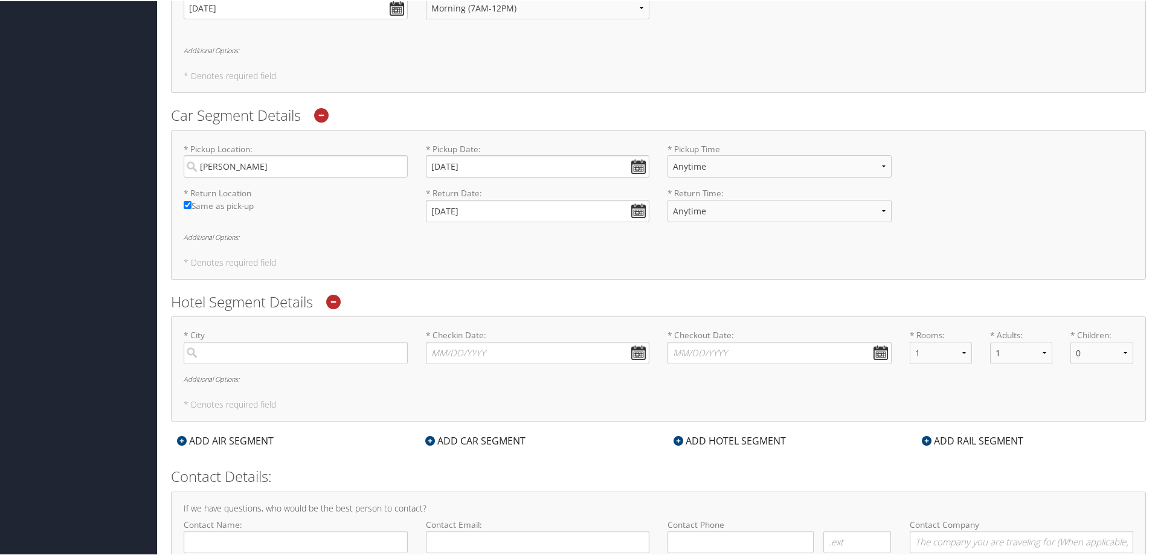
scroll to position [588, 0]
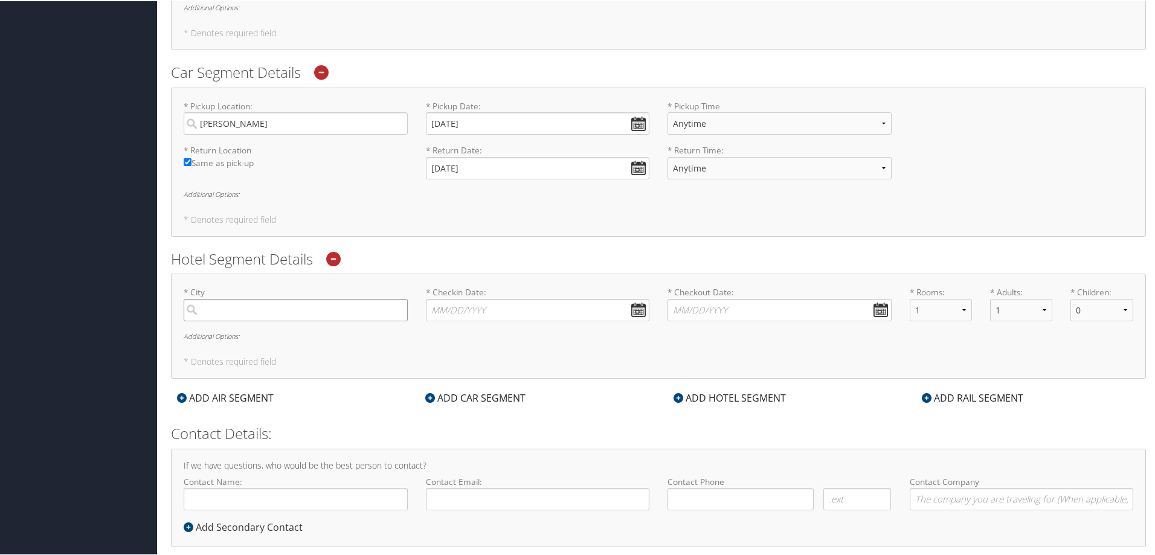
click at [297, 311] on input "search" at bounding box center [296, 309] width 224 height 22
click at [282, 337] on div "Billings (BIL MT)" at bounding box center [297, 334] width 208 height 16
click at [282, 320] on input "Billing" at bounding box center [296, 309] width 224 height 22
type input "Billings"
click at [455, 312] on input "* Checkin Date: Dates must be valid" at bounding box center [538, 309] width 224 height 22
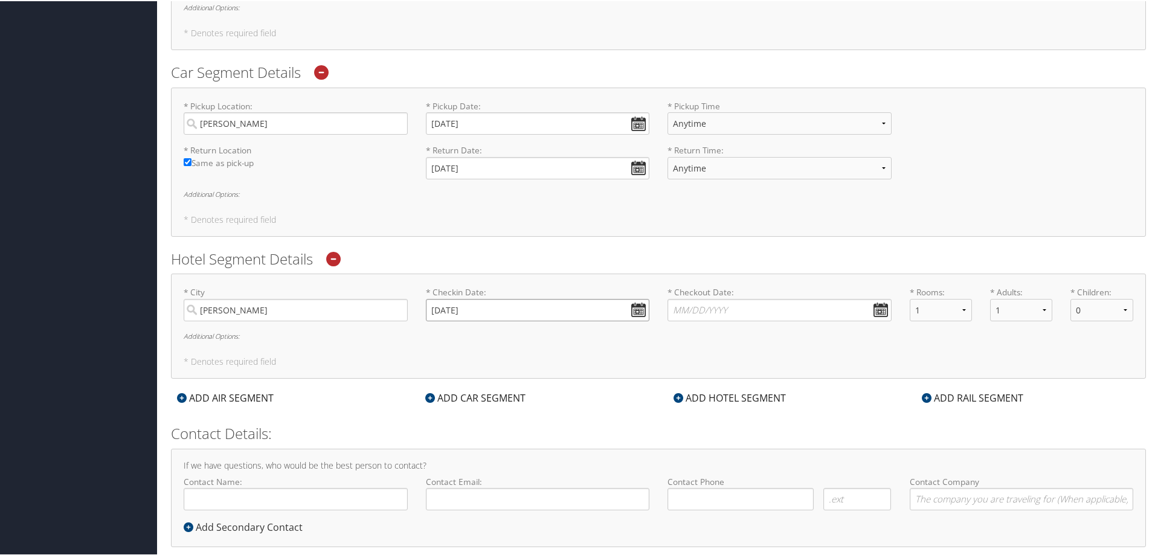
type input "11/10/2025"
click at [680, 312] on input "* Checkout Date: Dates must be valid" at bounding box center [780, 309] width 224 height 22
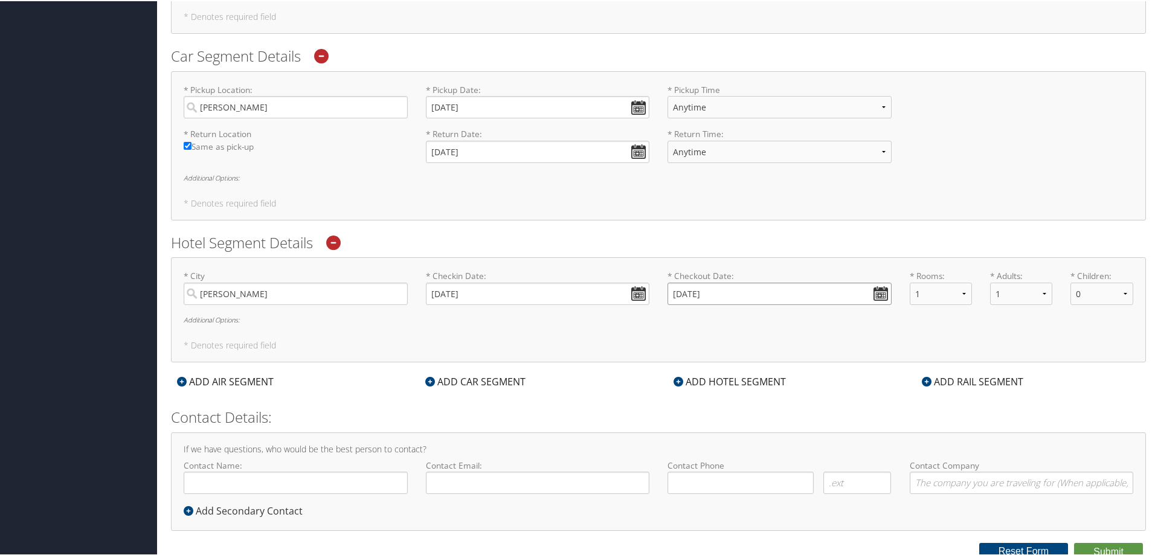
scroll to position [610, 0]
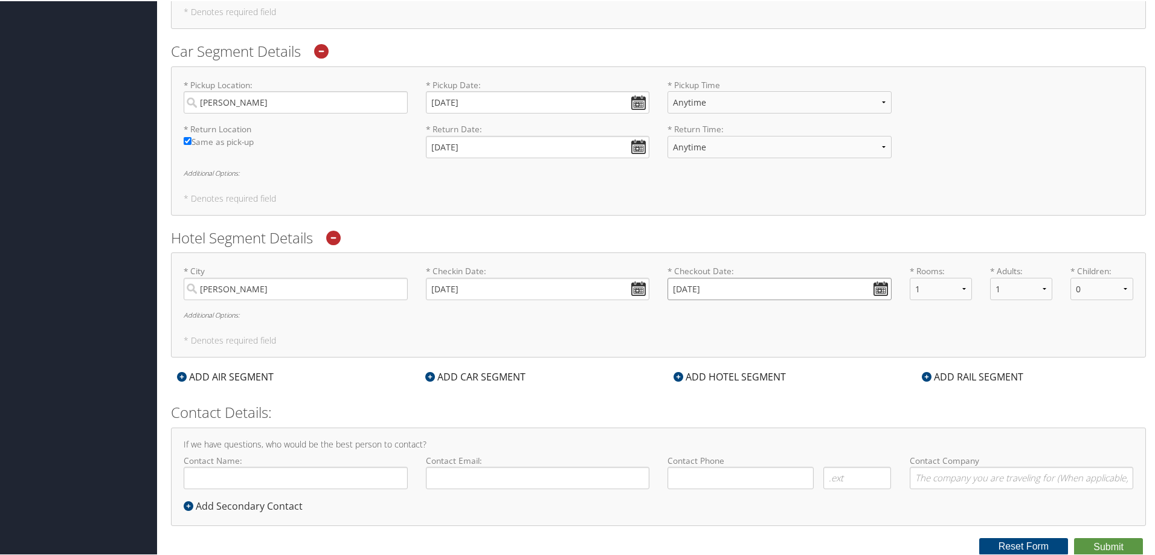
type input "11/14/2025"
click at [312, 413] on h2 "Contact Details:" at bounding box center [658, 411] width 975 height 21
click at [296, 475] on input "Contact Name:" at bounding box center [296, 477] width 224 height 22
type input "[PERSON_NAME]"
click at [446, 480] on input "Contact Email:" at bounding box center [538, 477] width 224 height 22
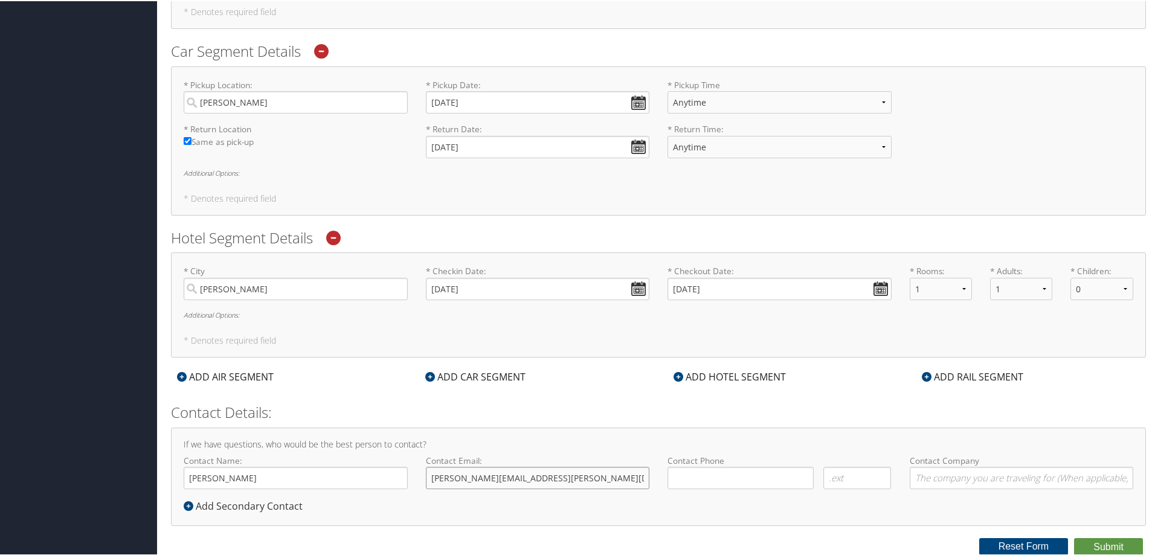
type input "Garrett.Elliott@imail.org"
click at [707, 477] on input "( ) -" at bounding box center [741, 477] width 146 height 22
type input "(385) 309-8702"
click at [926, 486] on input "Contact Company" at bounding box center [1022, 477] width 224 height 22
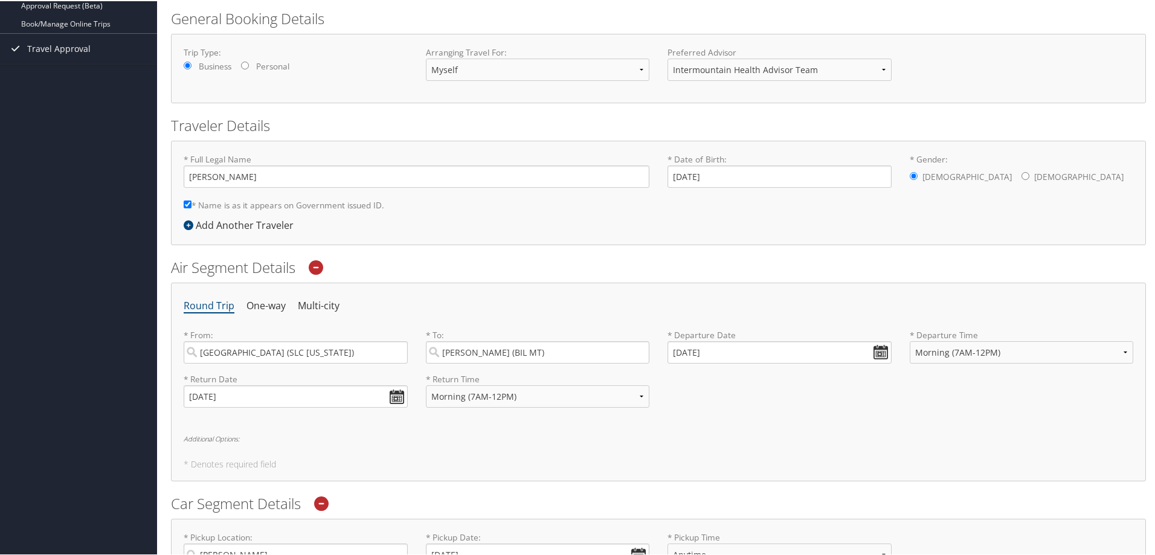
scroll to position [66, 0]
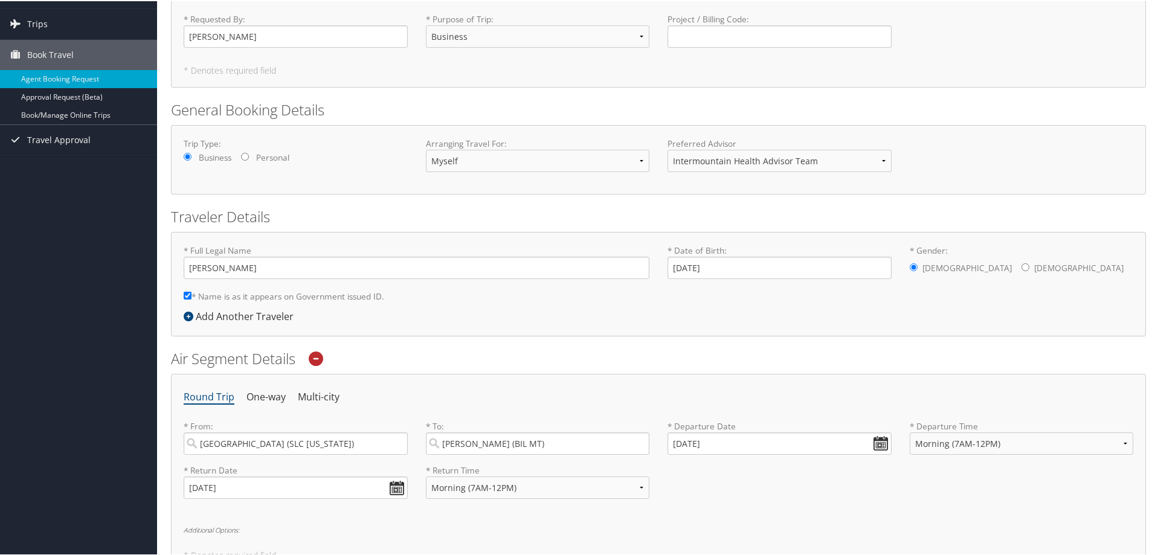
type input "Intermountain Home Medical Equipment"
click at [317, 356] on icon at bounding box center [316, 357] width 15 height 15
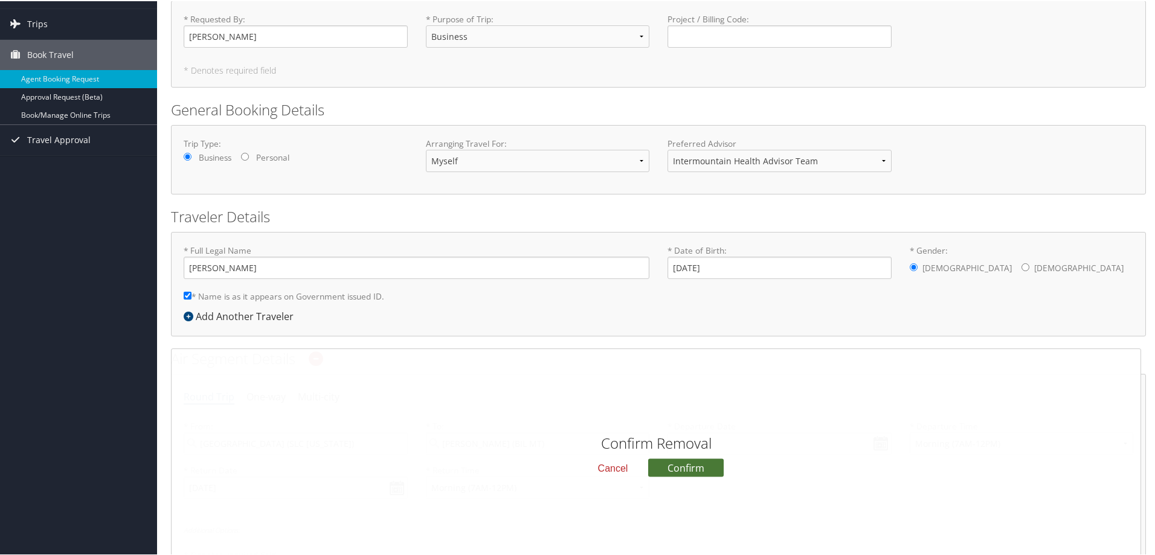
click at [686, 462] on button "Confirm" at bounding box center [686, 466] width 76 height 18
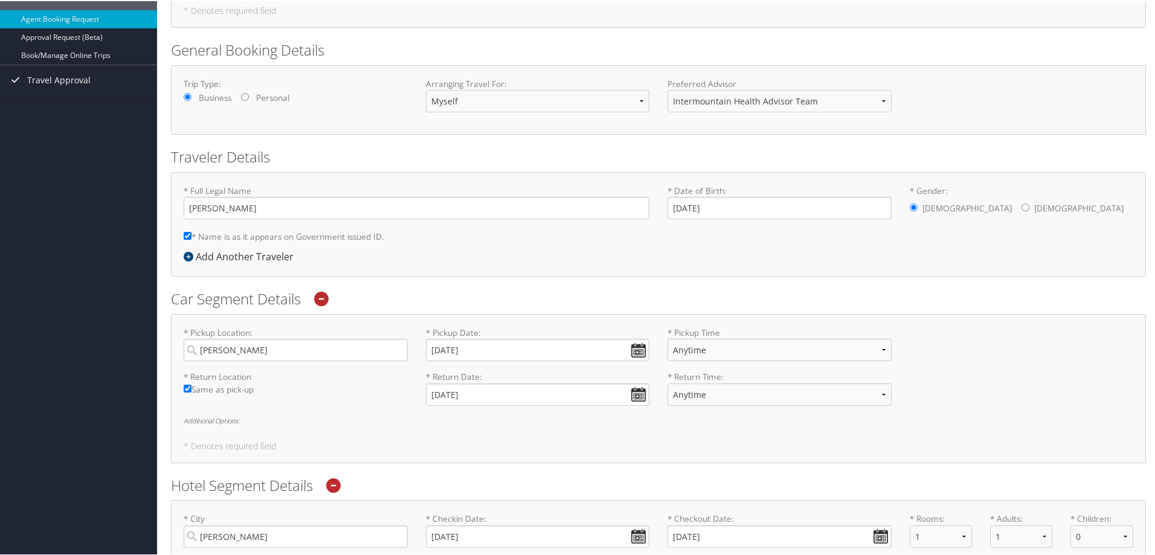
scroll to position [126, 0]
click at [325, 298] on icon at bounding box center [321, 297] width 15 height 15
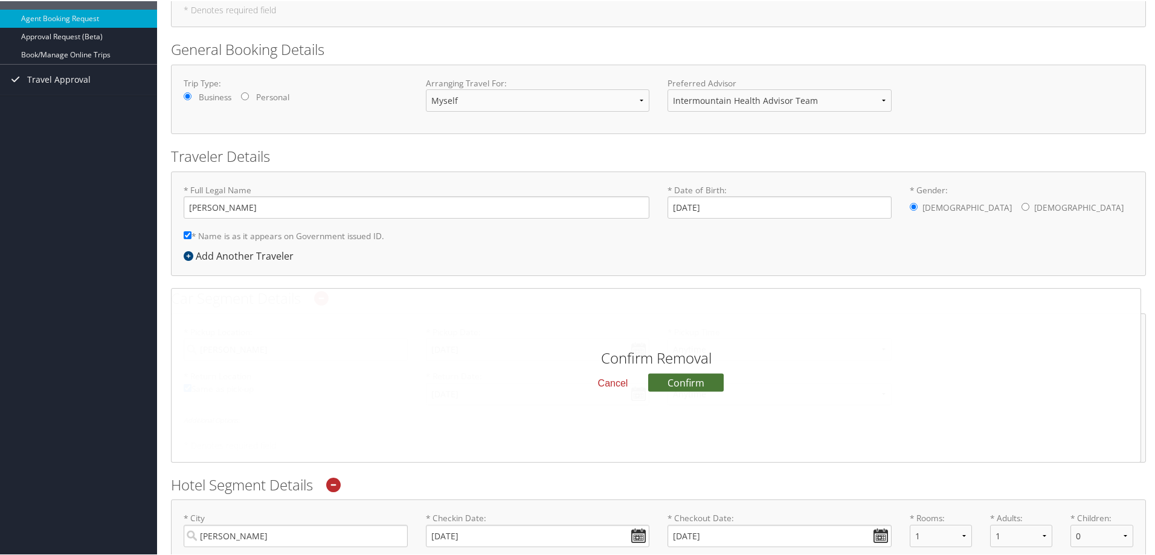
click at [683, 376] on button "Confirm" at bounding box center [686, 381] width 76 height 18
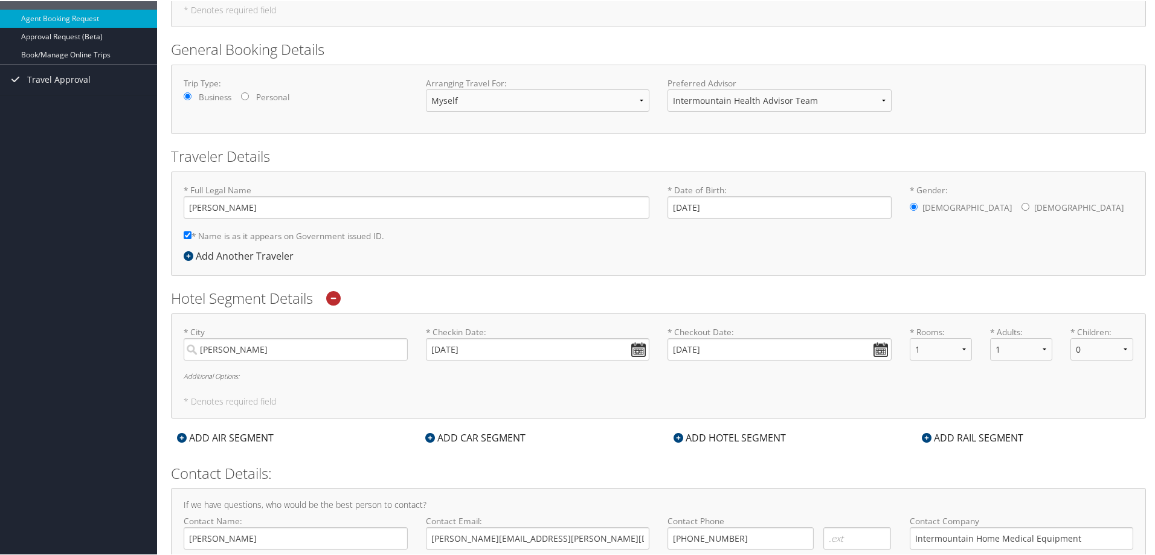
drag, startPoint x: 336, startPoint y: 297, endPoint x: 343, endPoint y: 300, distance: 7.9
click at [337, 297] on icon at bounding box center [333, 297] width 15 height 15
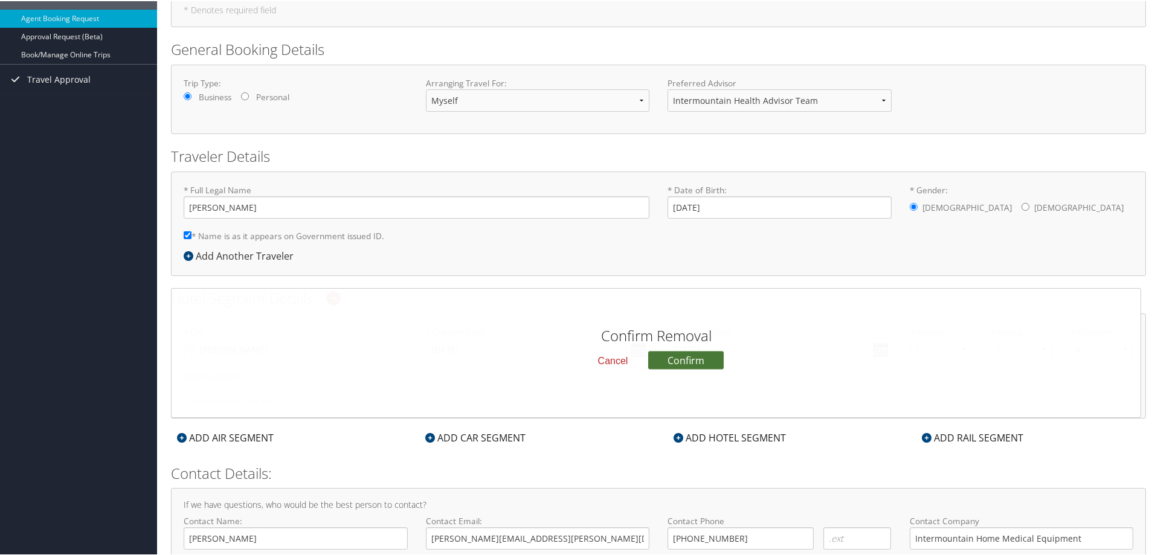
click at [677, 361] on button "Confirm" at bounding box center [686, 359] width 76 height 18
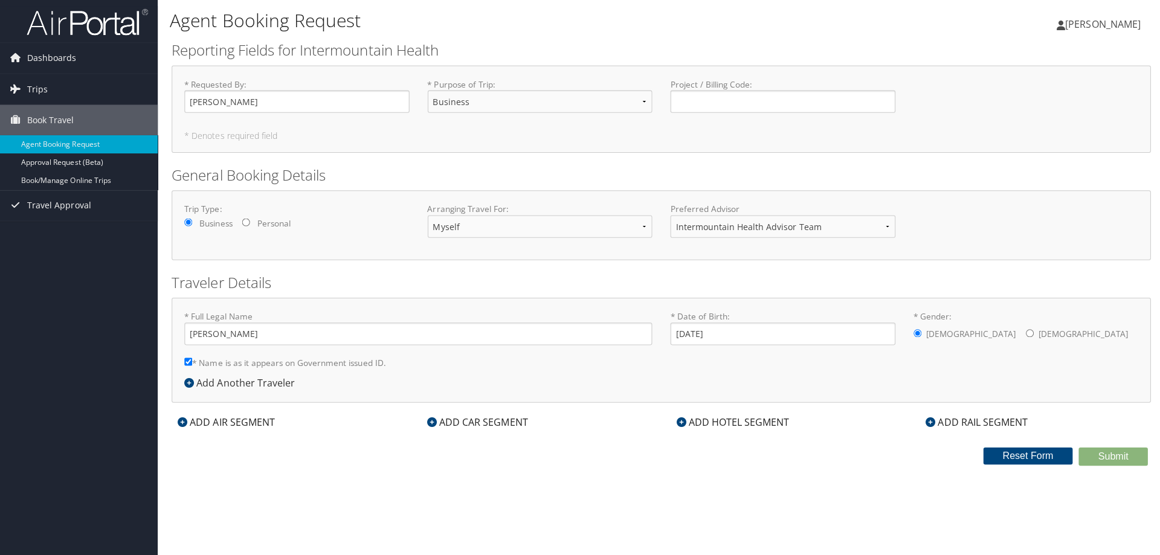
scroll to position [0, 0]
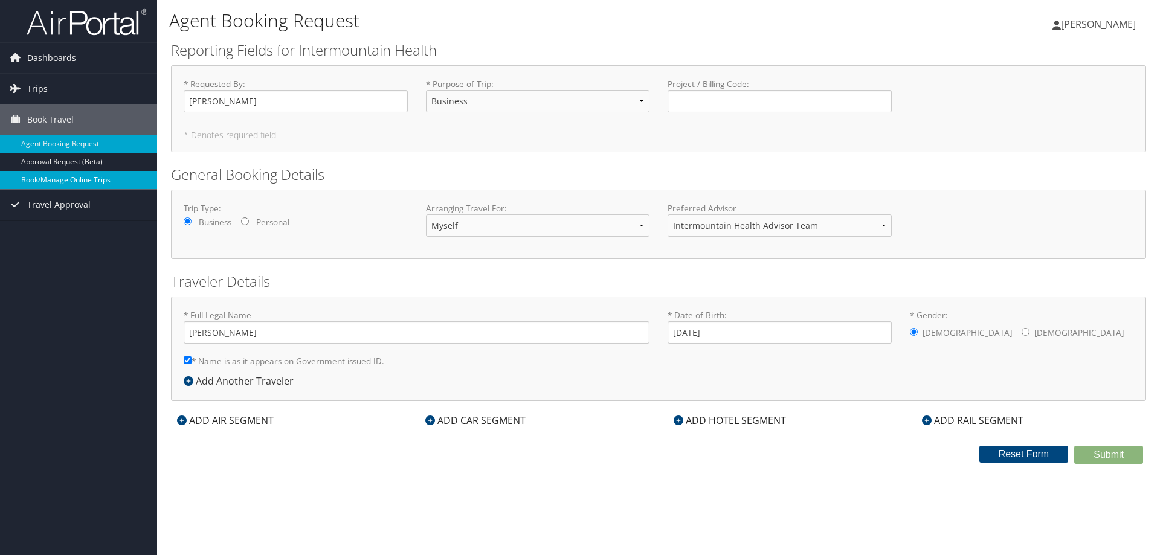
click at [86, 180] on link "Book/Manage Online Trips" at bounding box center [78, 180] width 157 height 18
